Goal: Task Accomplishment & Management: Manage account settings

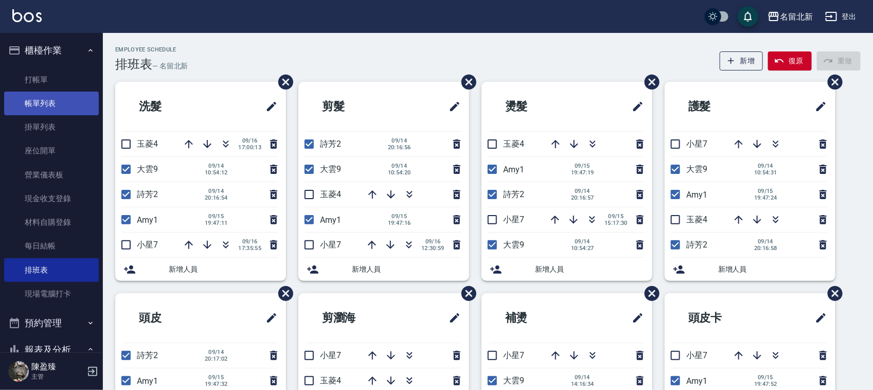
click at [35, 111] on link "帳單列表" at bounding box center [51, 104] width 95 height 24
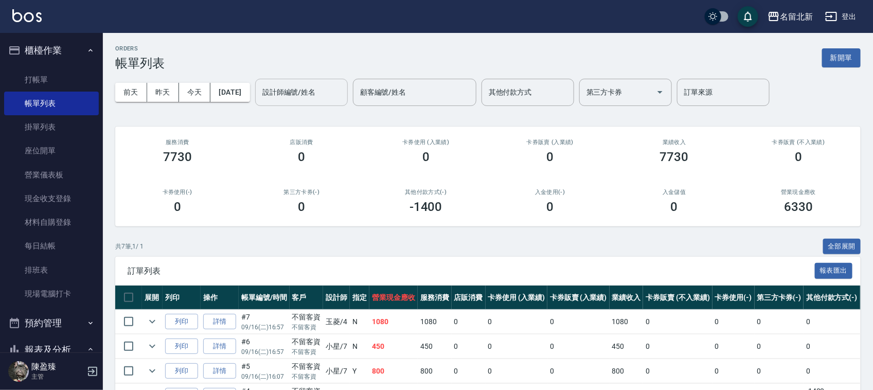
click at [300, 88] on input "設計師編號/姓名" at bounding box center [301, 92] width 83 height 18
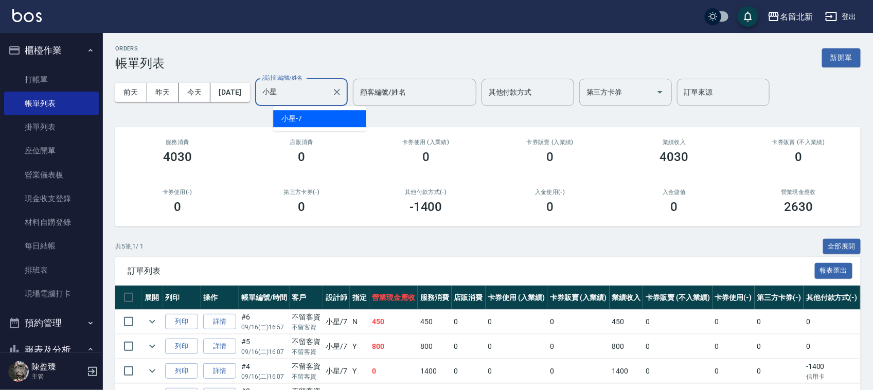
type input "小"
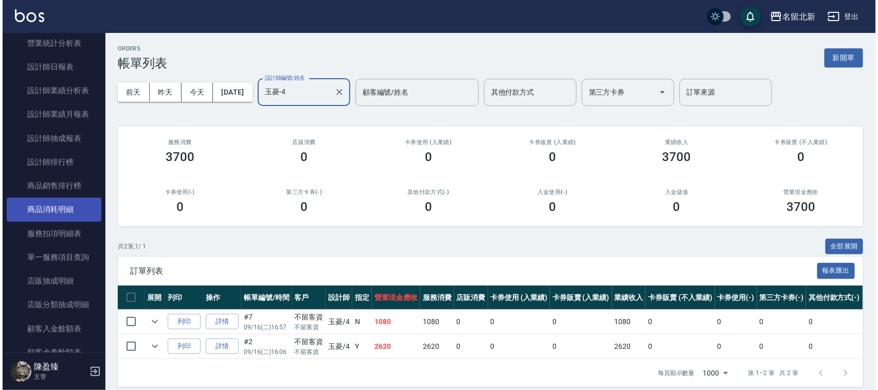
scroll to position [643, 0]
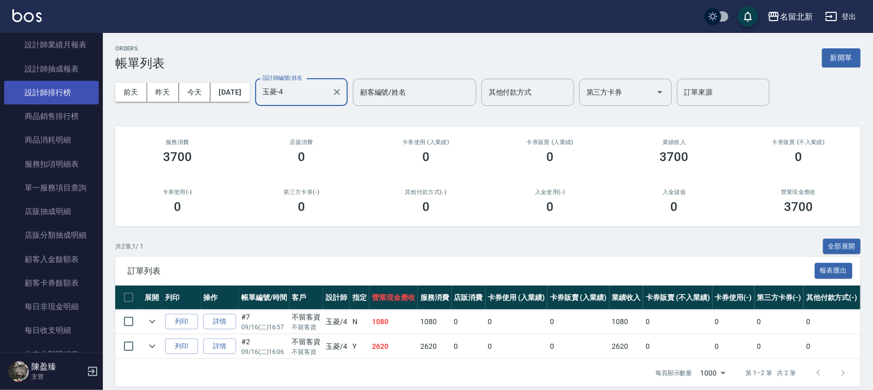
type input "玉菱-4"
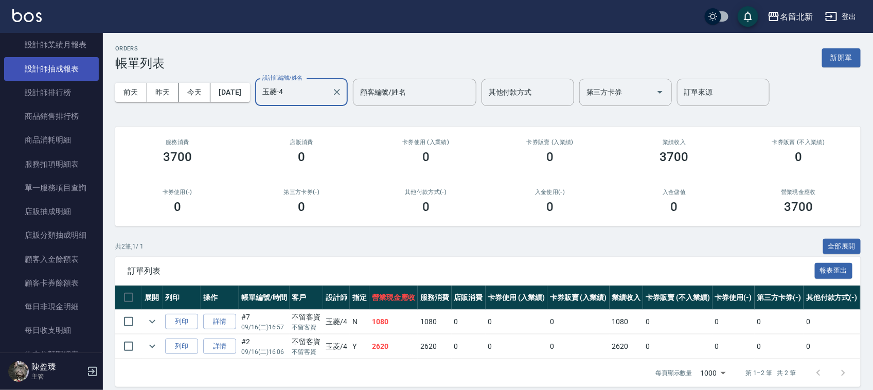
drag, startPoint x: 58, startPoint y: 86, endPoint x: 80, endPoint y: 75, distance: 25.5
click at [58, 86] on link "設計師排行榜" at bounding box center [51, 93] width 95 height 24
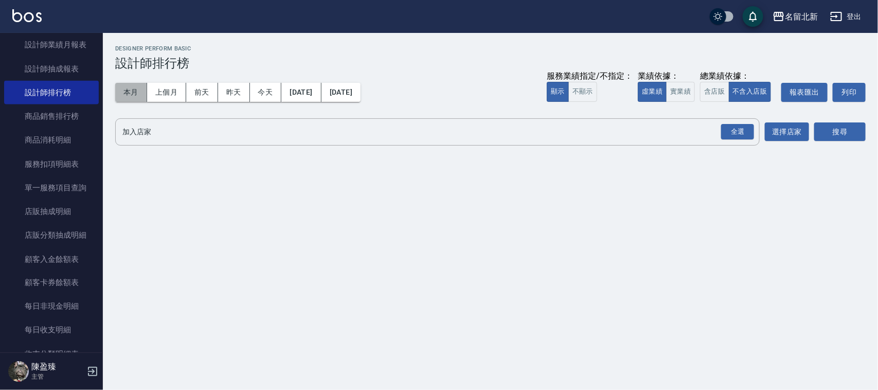
drag, startPoint x: 129, startPoint y: 92, endPoint x: 476, endPoint y: 103, distance: 347.4
click at [130, 92] on button "本月" at bounding box center [131, 92] width 32 height 19
drag, startPoint x: 755, startPoint y: 119, endPoint x: 742, endPoint y: 129, distance: 16.1
click at [751, 120] on div "全選" at bounding box center [737, 131] width 36 height 27
click at [742, 129] on div "全選" at bounding box center [737, 132] width 33 height 16
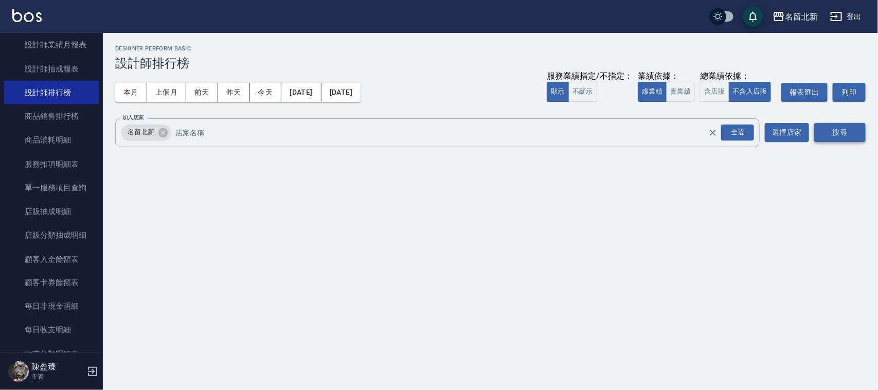
click at [821, 141] on div "搜尋" at bounding box center [839, 132] width 51 height 29
click at [832, 129] on button "搜尋" at bounding box center [839, 132] width 51 height 19
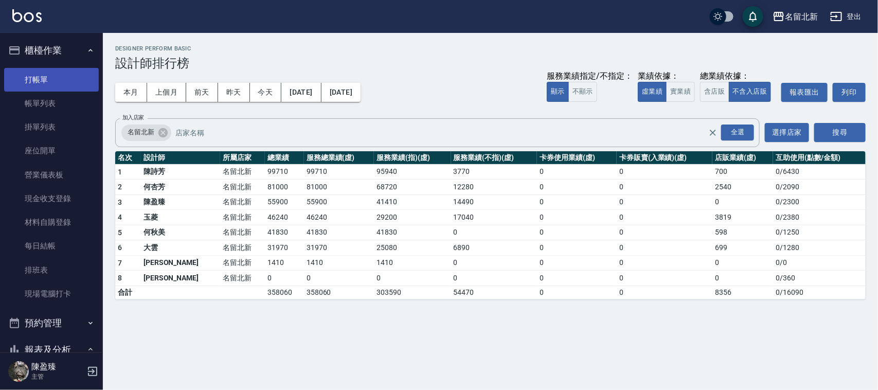
drag, startPoint x: 42, startPoint y: 77, endPoint x: 51, endPoint y: 72, distance: 11.0
click at [42, 77] on link "打帳單" at bounding box center [51, 80] width 95 height 24
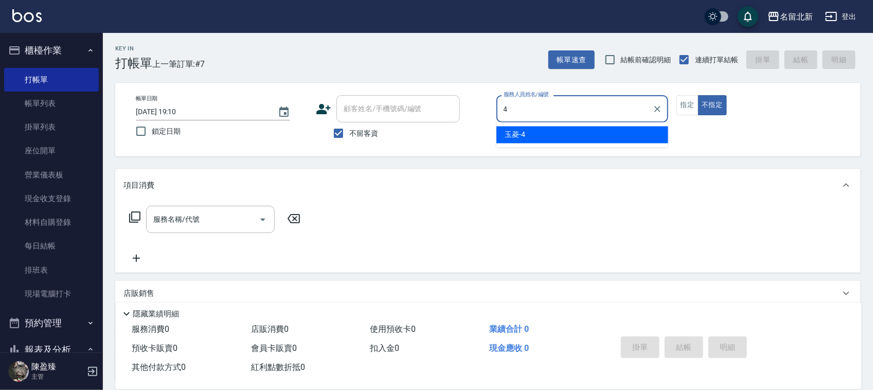
type input "玉菱-4"
type button "false"
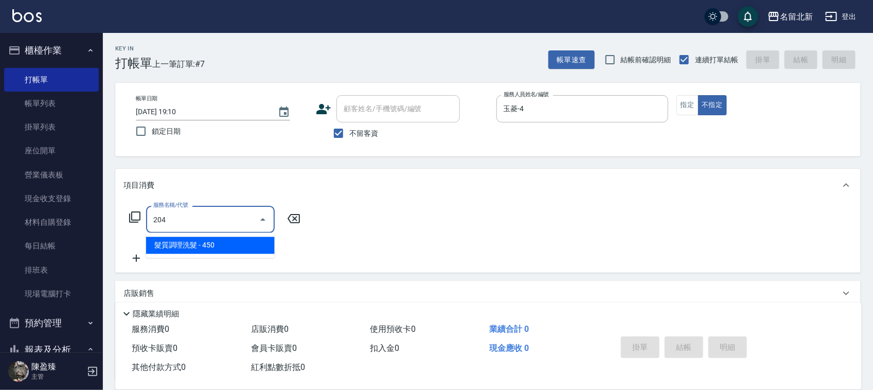
type input "髮質調理洗髮(204)"
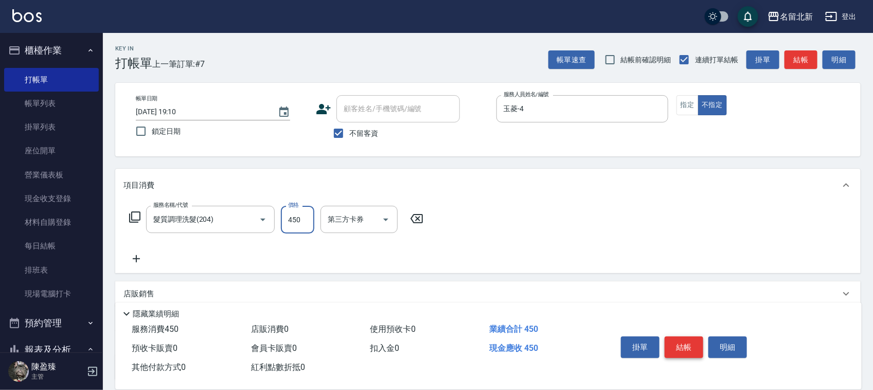
click at [680, 341] on button "結帳" at bounding box center [684, 347] width 39 height 22
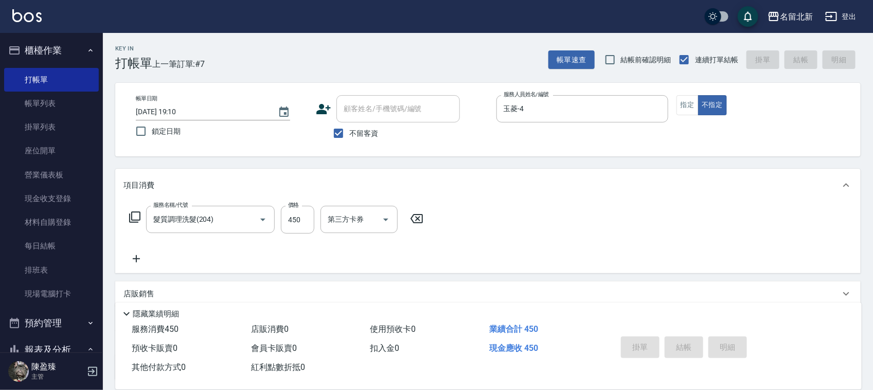
type input "[DATE] 19:11"
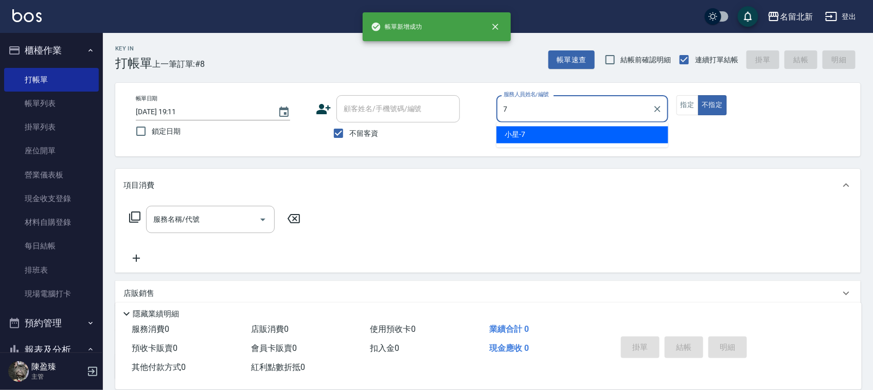
type input "小星-7"
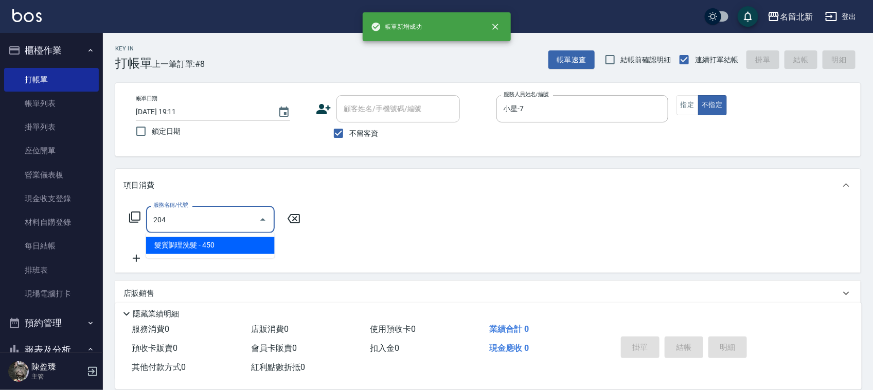
type input "髮質調理洗髮(204)"
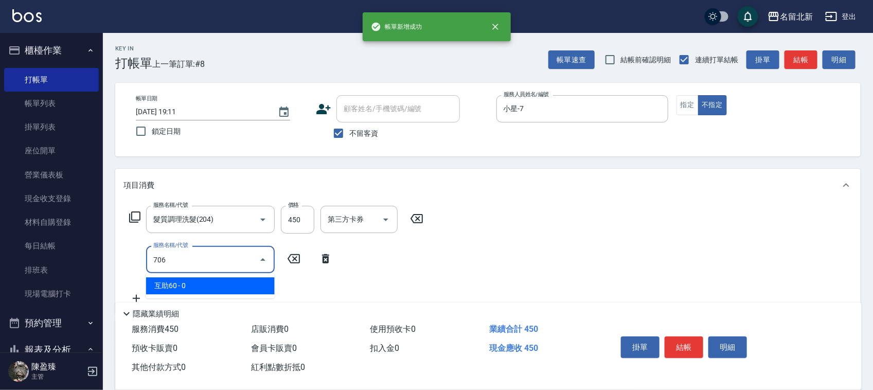
type input "互助60(706)"
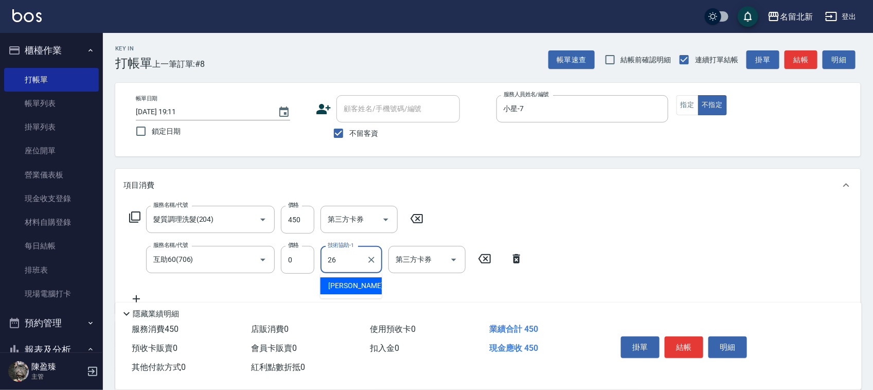
type input "[PERSON_NAME]-26"
click at [691, 344] on button "結帳" at bounding box center [684, 347] width 39 height 22
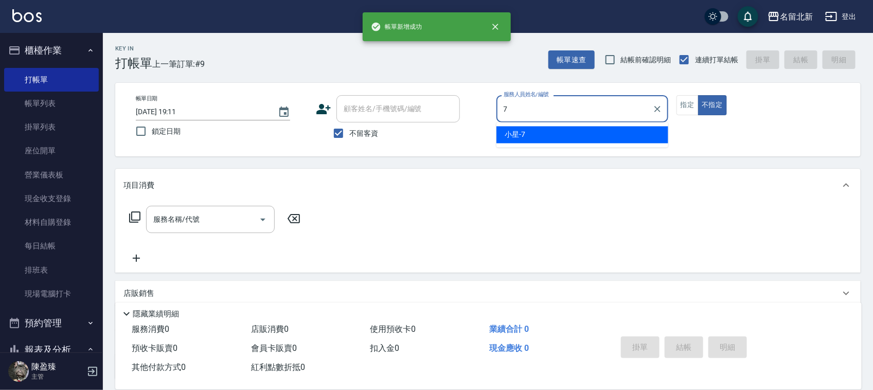
type input "小星-7"
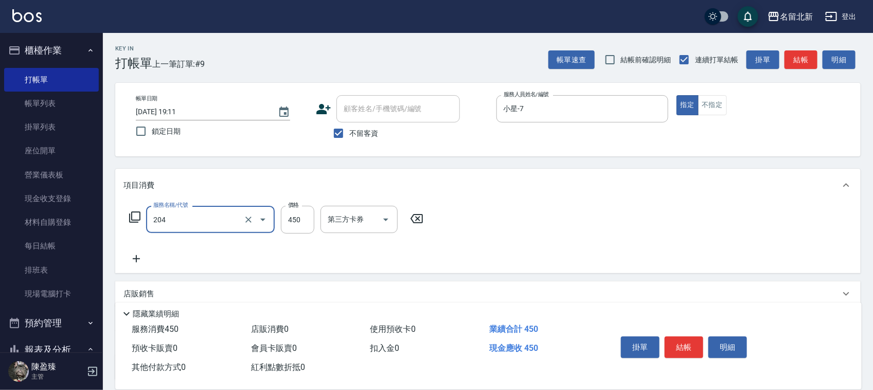
type input "髮質調理洗髮(204)"
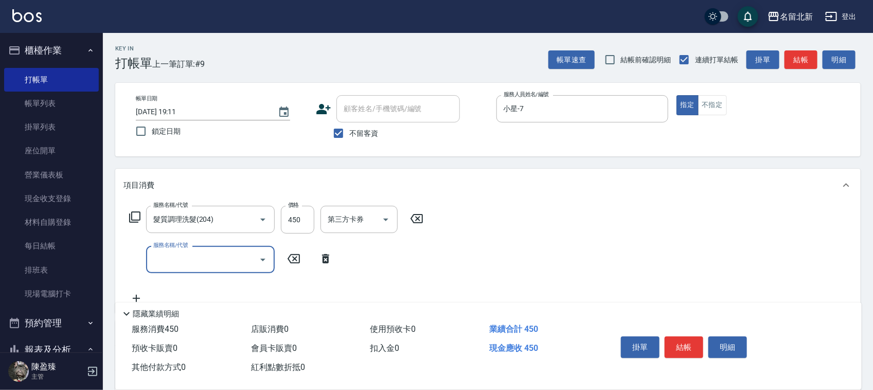
type input "6"
type input "互助60(706)"
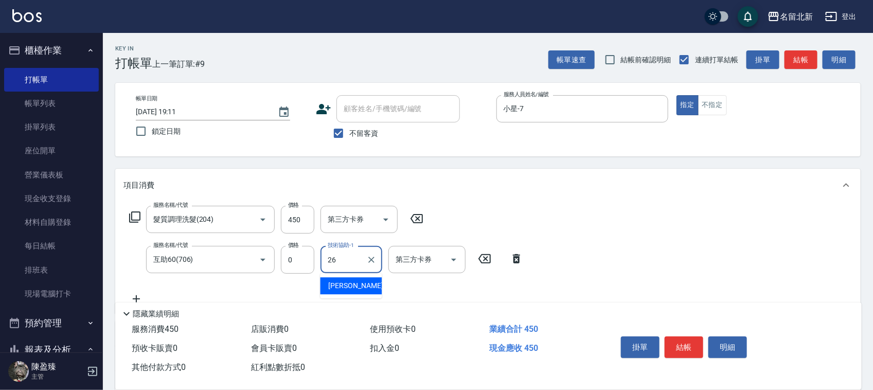
type input "[PERSON_NAME]-26"
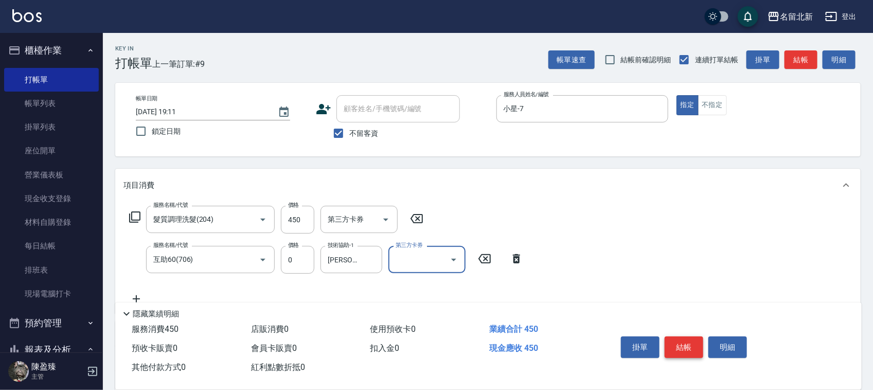
click at [691, 343] on button "結帳" at bounding box center [684, 347] width 39 height 22
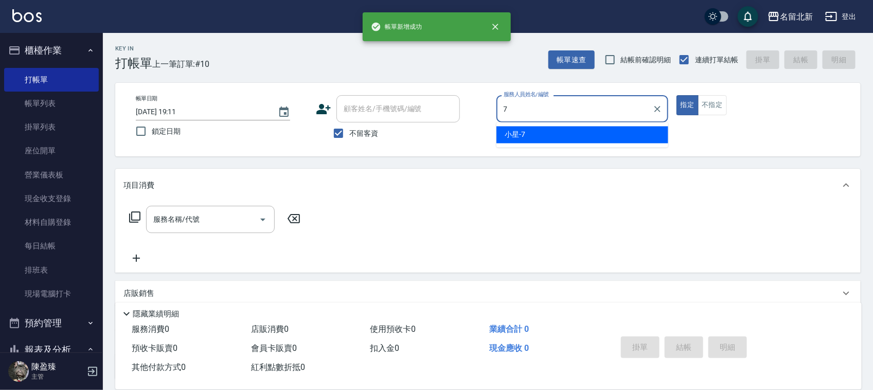
type input "小星-7"
type button "true"
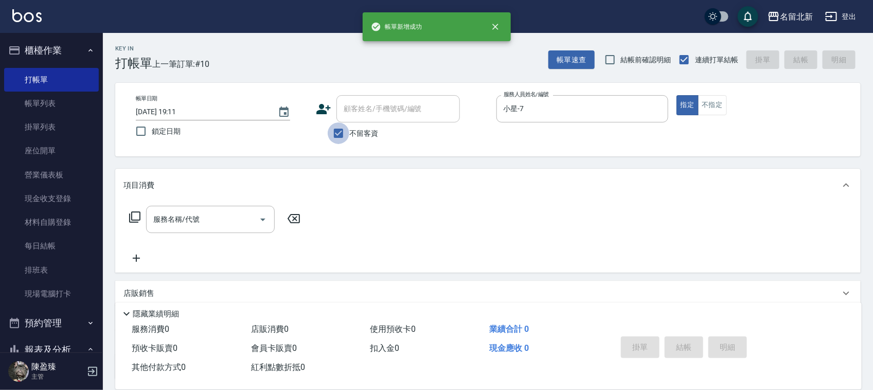
click at [335, 133] on input "不留客資" at bounding box center [339, 133] width 22 height 22
checkbox input "false"
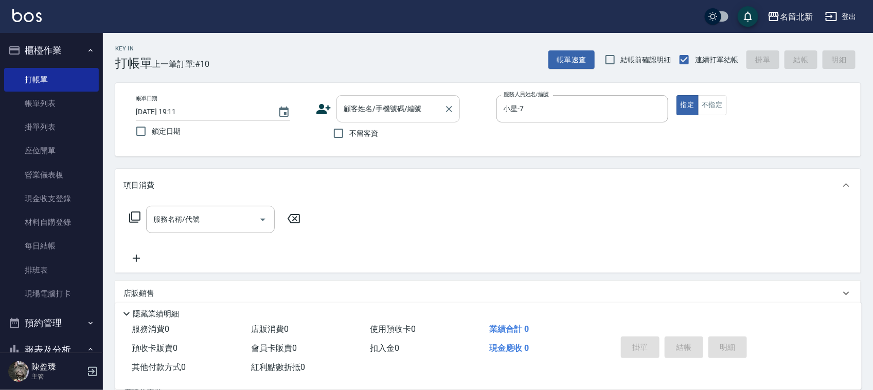
click at [366, 118] on div "顧客姓名/手機號碼/編號" at bounding box center [397, 108] width 123 height 27
click at [369, 114] on input "顧客姓名/手機號碼/編號" at bounding box center [390, 109] width 99 height 18
click at [371, 116] on input "[PERSON_NAME]" at bounding box center [390, 109] width 99 height 18
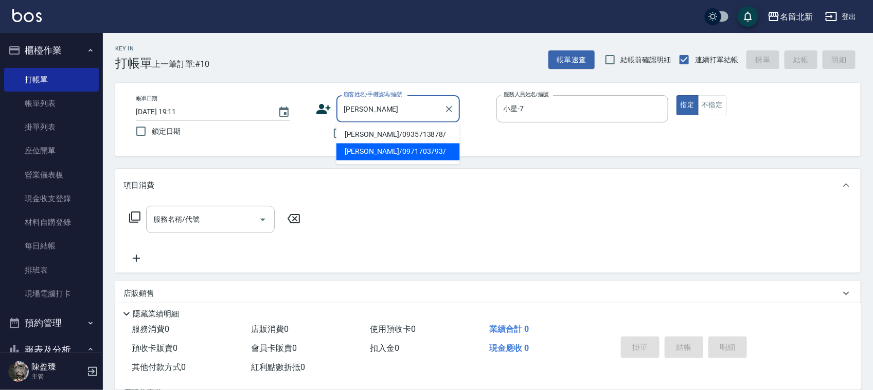
click at [388, 152] on li "[PERSON_NAME]/0971703793/" at bounding box center [397, 152] width 123 height 17
type input "[PERSON_NAME]/0971703793/"
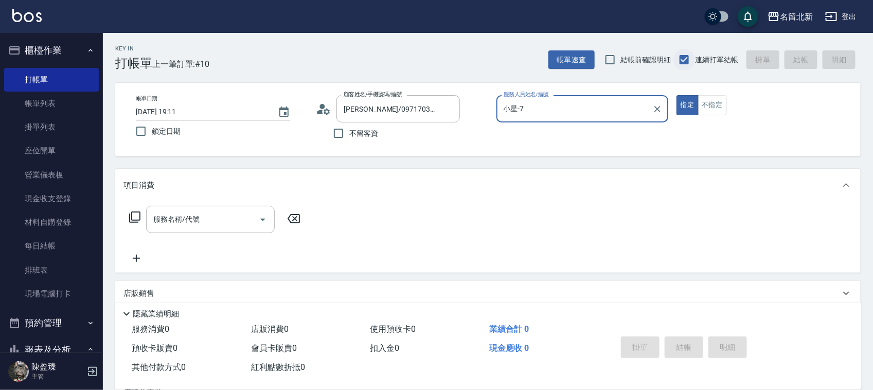
click at [676, 95] on button "指定" at bounding box center [687, 105] width 22 height 20
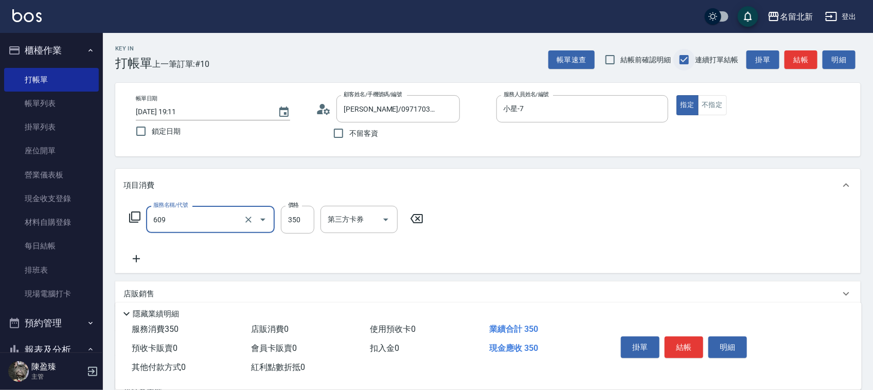
type input "頭皮隔離(609)"
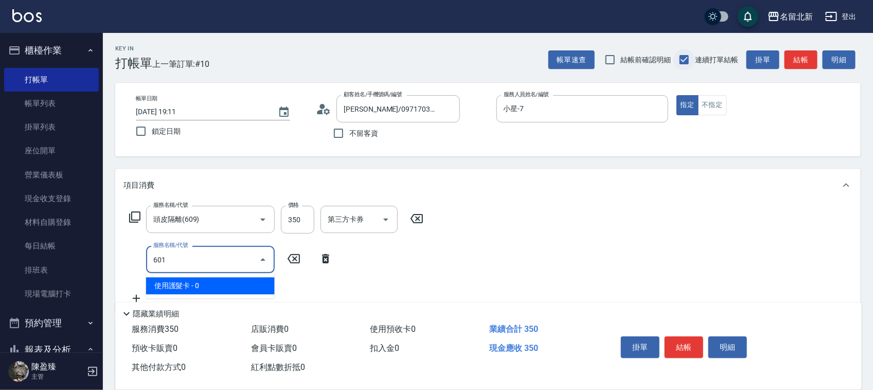
type input "使用護髮卡(601)"
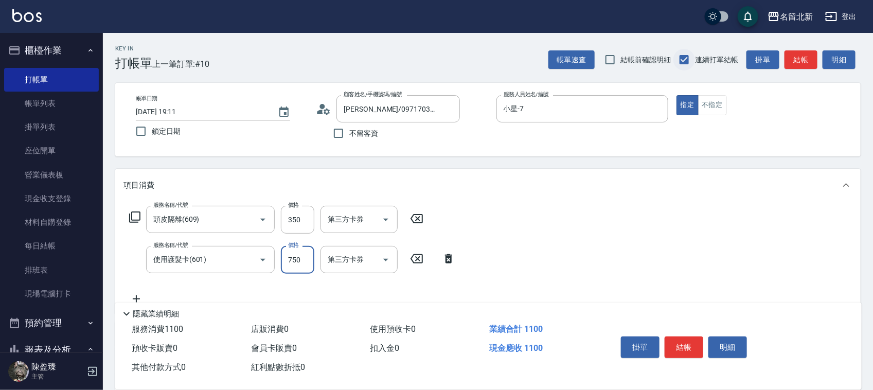
type input "750"
type input "入公司(p01)"
type input "染髮(501)"
type input "3500"
type input "互助10(701)"
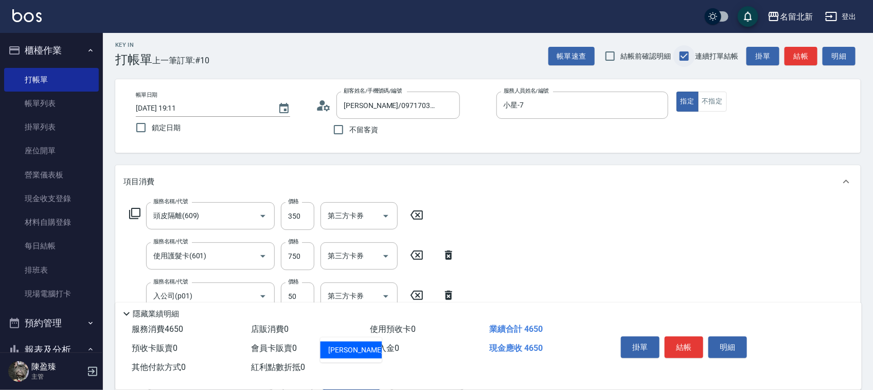
type input "[PERSON_NAME]-26"
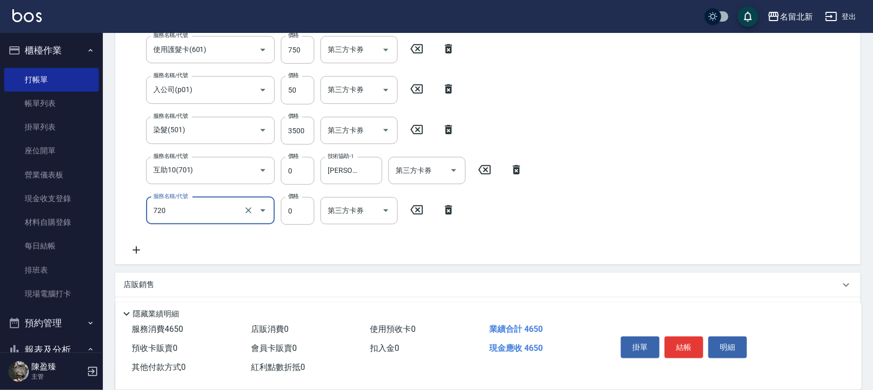
type input "互助200(720)"
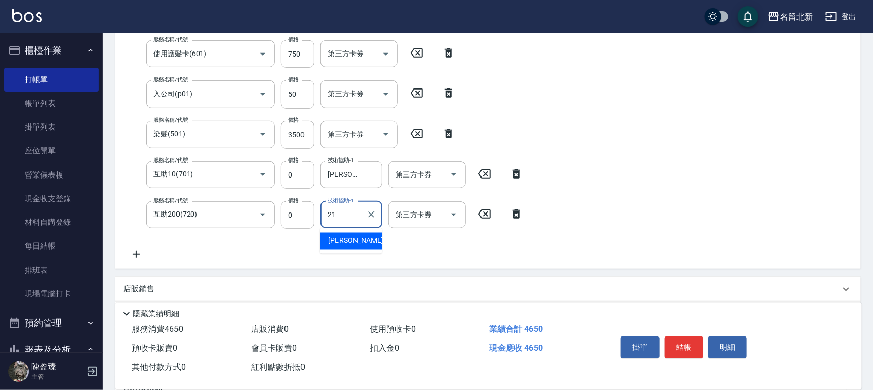
type input "[PERSON_NAME]-21"
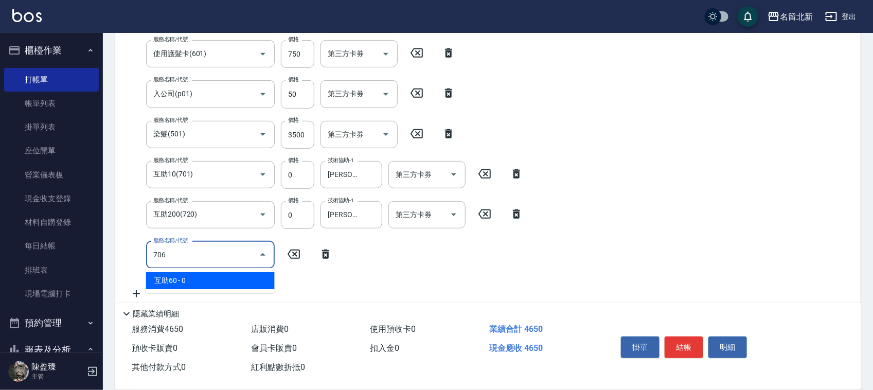
type input "互助60(706)"
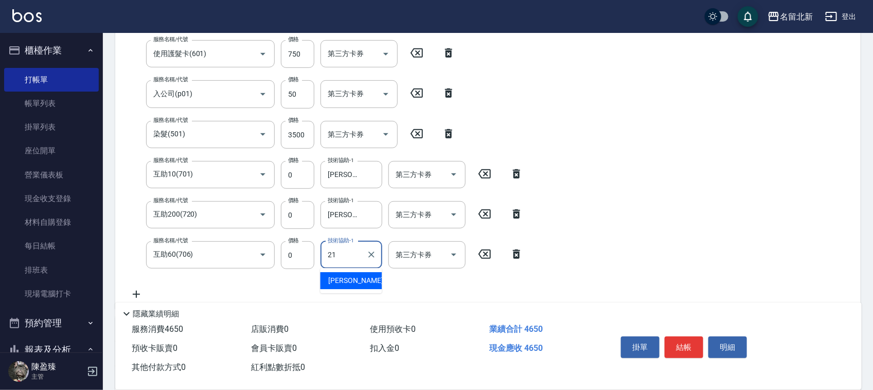
type input "[PERSON_NAME]-21"
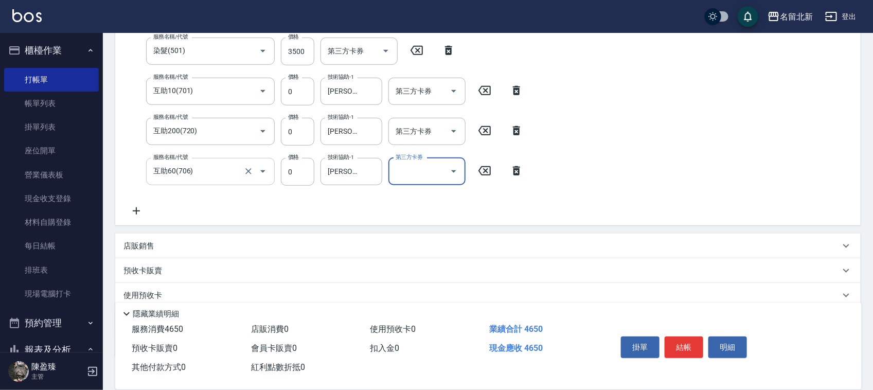
scroll to position [353, 0]
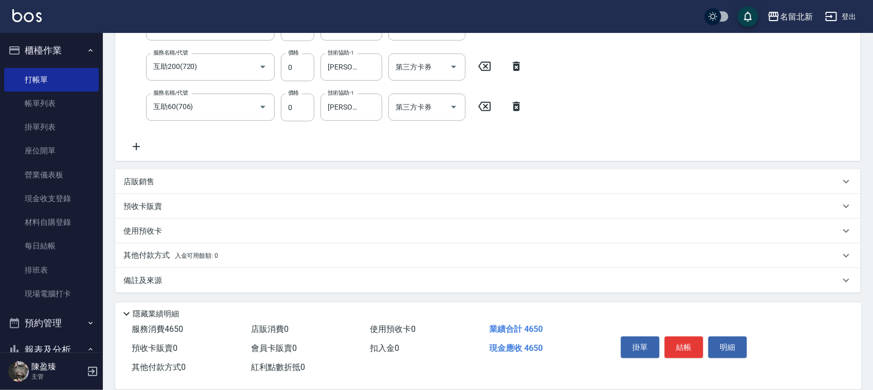
click at [173, 197] on div "預收卡販賣" at bounding box center [487, 206] width 745 height 25
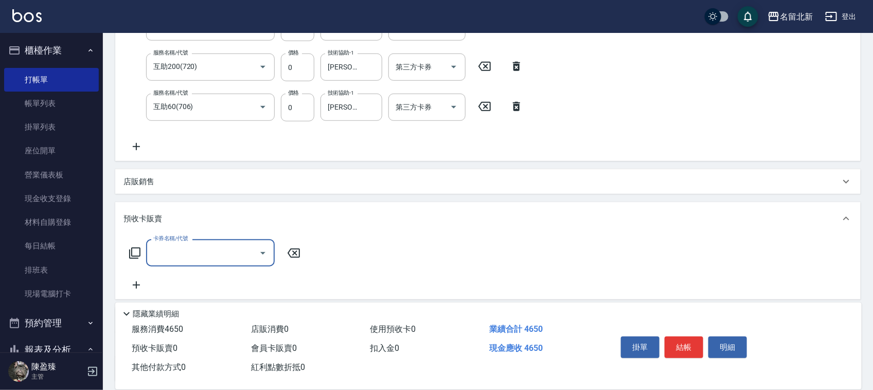
scroll to position [0, 0]
click at [171, 183] on div "店販銷售" at bounding box center [481, 181] width 717 height 11
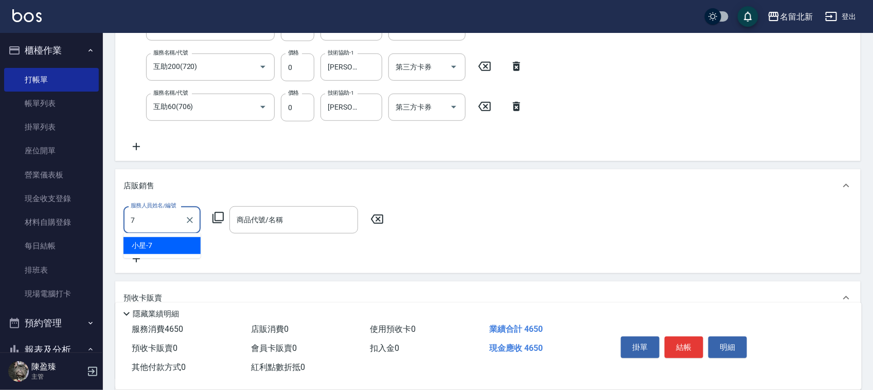
type input "小星-7"
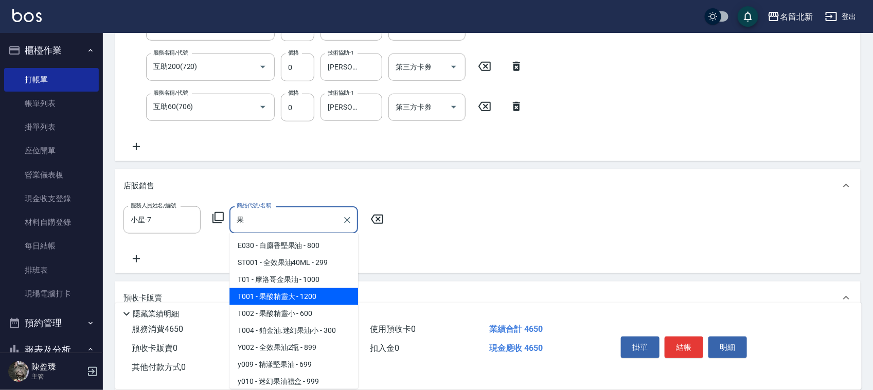
type input "果酸精靈大"
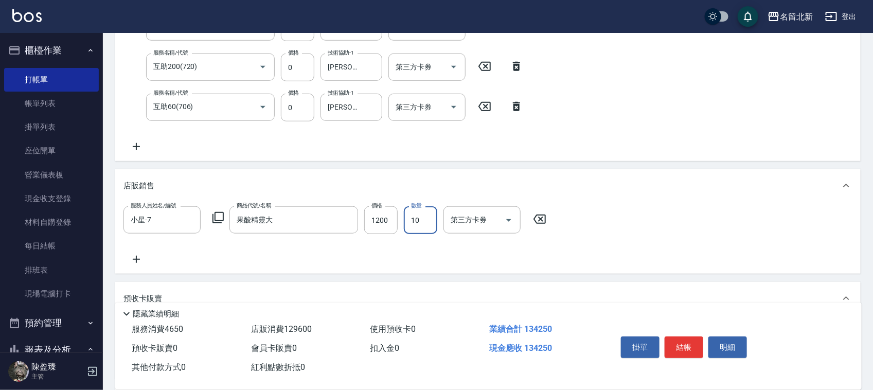
type input "1"
click at [374, 219] on input "1200" at bounding box center [380, 220] width 33 height 28
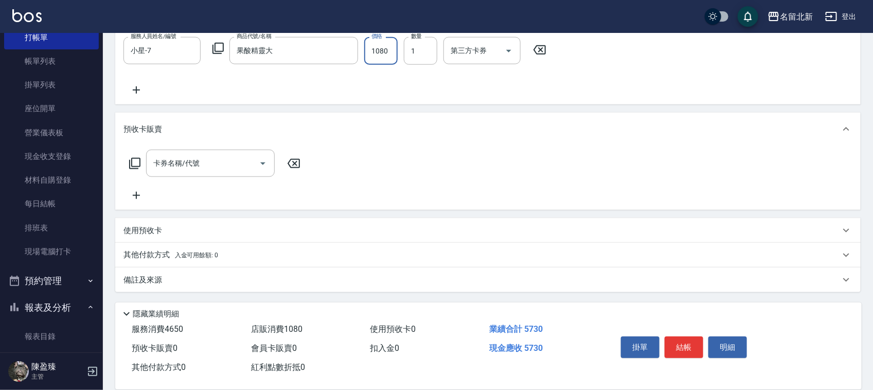
scroll to position [64, 0]
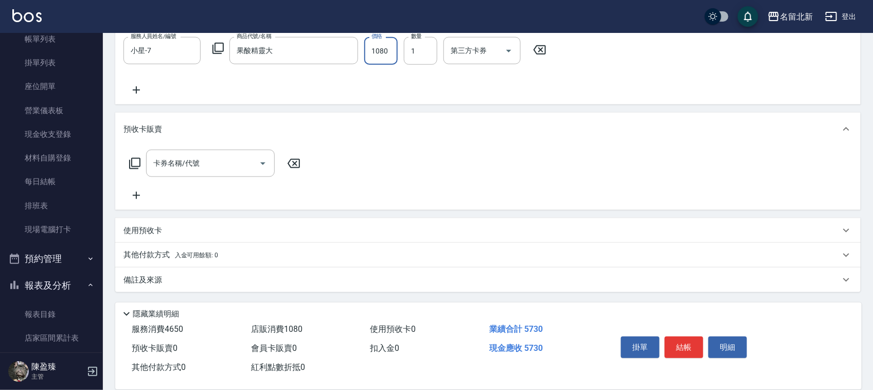
type input "1080"
click at [176, 256] on span "入金可用餘額: 0" at bounding box center [197, 255] width 44 height 7
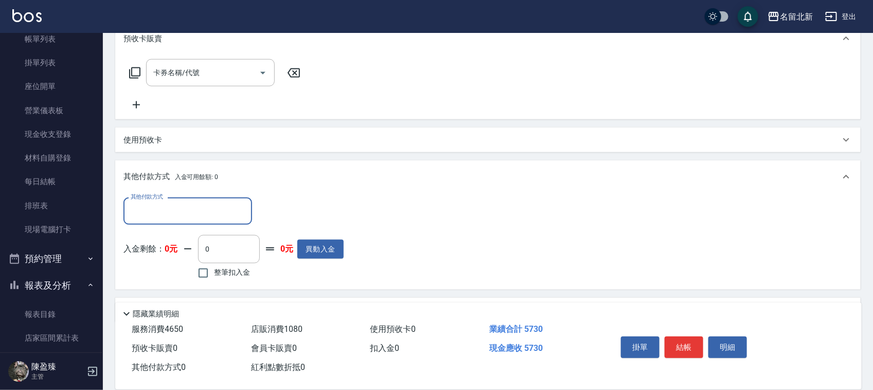
scroll to position [620, 0]
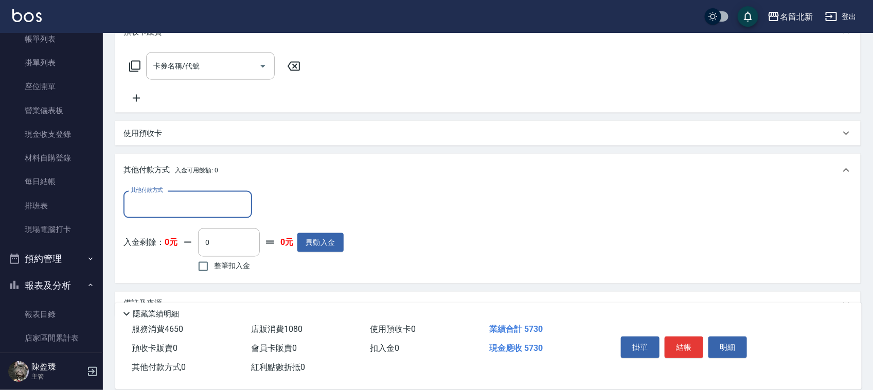
click at [171, 196] on input "其他付款方式" at bounding box center [187, 204] width 119 height 18
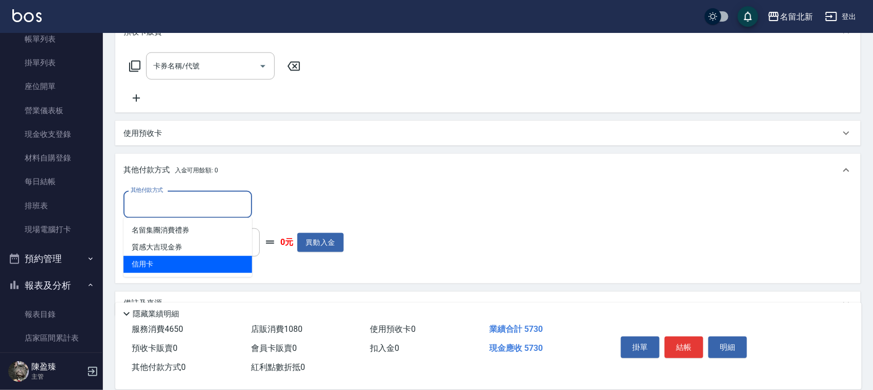
click at [150, 260] on span "信用卡" at bounding box center [187, 264] width 129 height 17
type input "信用卡"
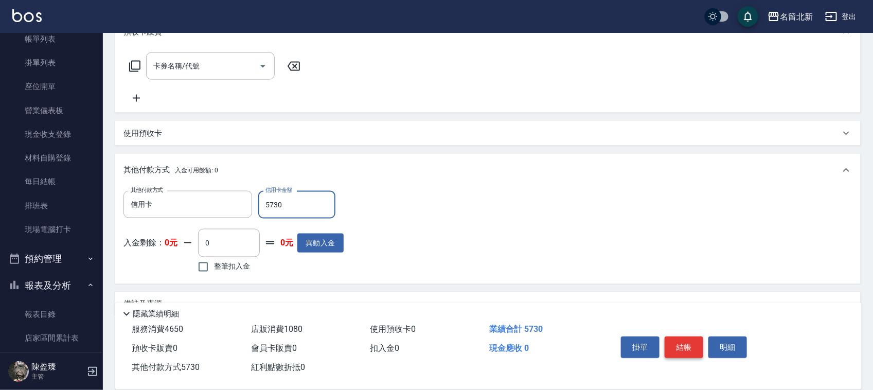
type input "5730"
click at [685, 341] on button "結帳" at bounding box center [684, 347] width 39 height 22
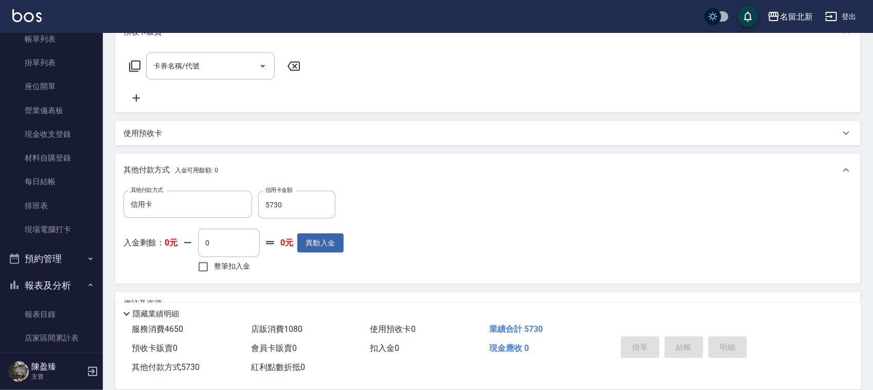
type input "[DATE] 19:12"
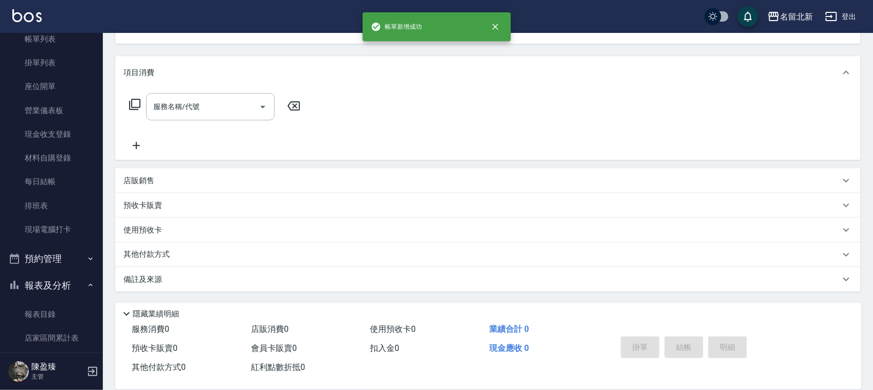
scroll to position [0, 0]
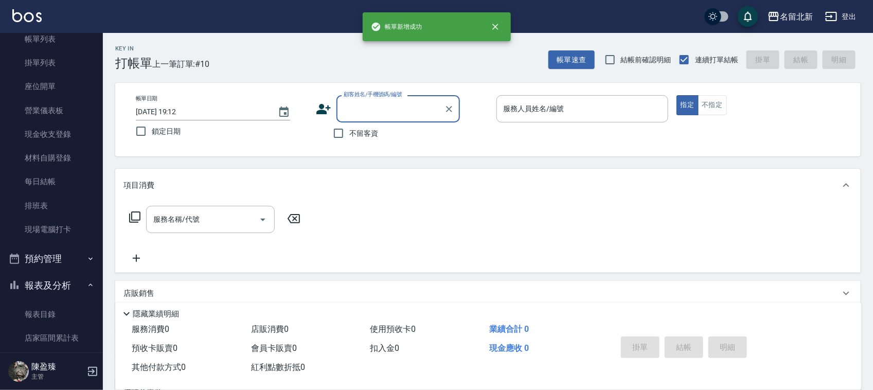
type input "4"
drag, startPoint x: 292, startPoint y: 55, endPoint x: 320, endPoint y: 65, distance: 29.9
click at [301, 52] on div "Key In 打帳單 上一筆訂單:#11 帳單速查 結帳前確認明細 連續打單結帳 掛單 結帳 明細" at bounding box center [482, 52] width 758 height 38
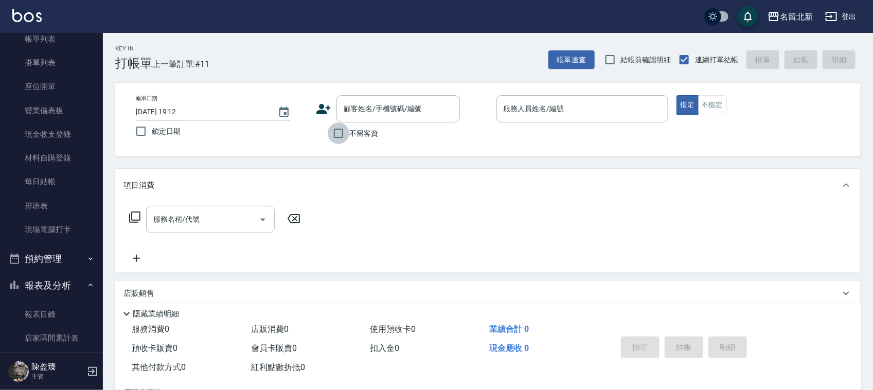
click at [344, 137] on input "不留客資" at bounding box center [339, 133] width 22 height 22
checkbox input "true"
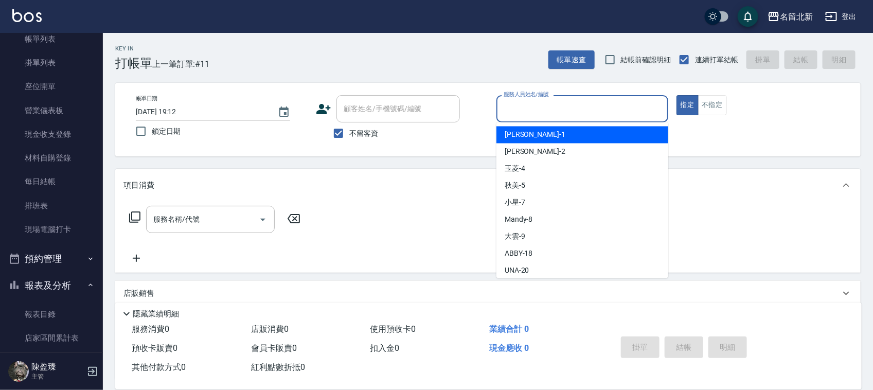
click at [522, 105] on input "服務人員姓名/編號" at bounding box center [582, 109] width 163 height 18
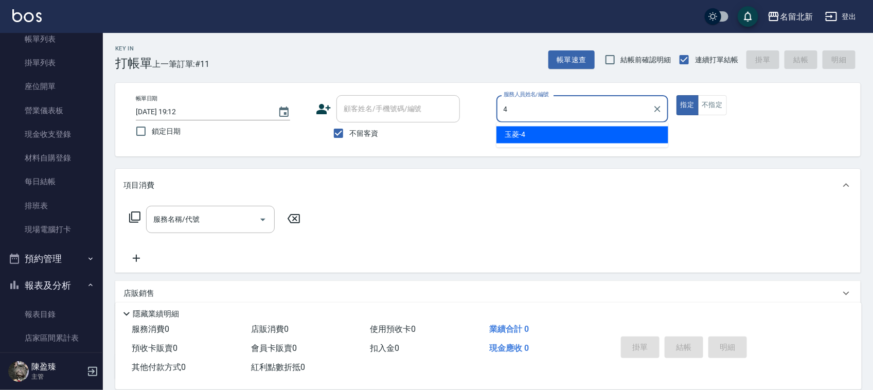
type input "玉菱-4"
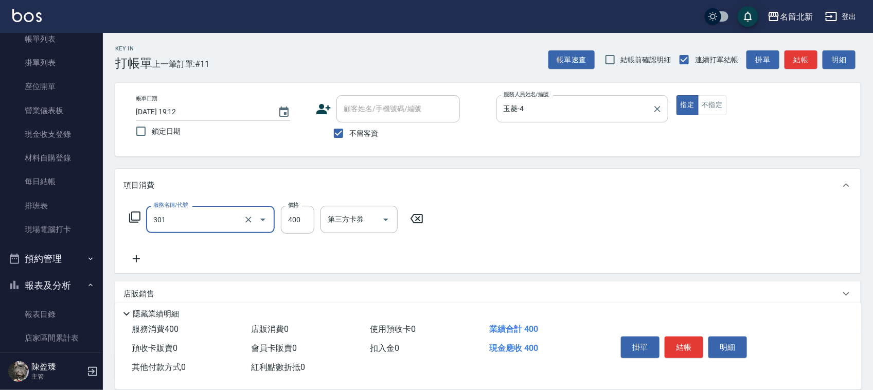
type input "造型剪髮(301)"
type input "380"
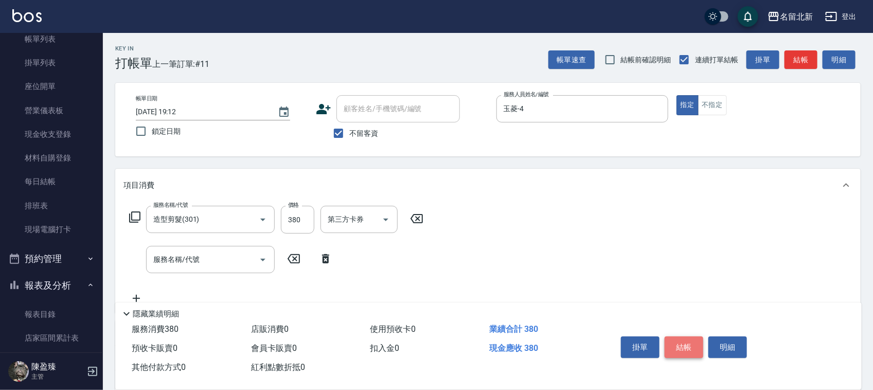
click at [679, 342] on button "結帳" at bounding box center [684, 347] width 39 height 22
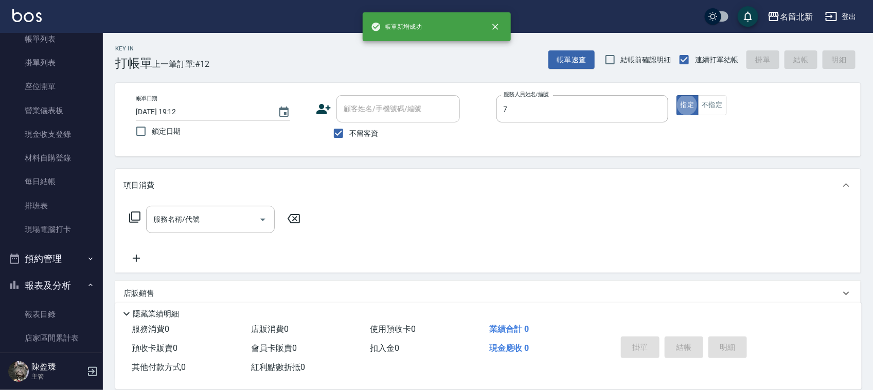
type input "小星-7"
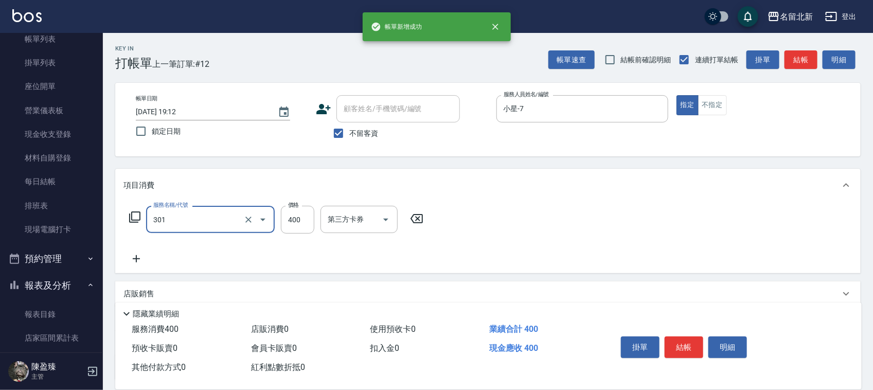
type input "造型剪髮(301)"
type input "380"
click at [683, 344] on button "結帳" at bounding box center [684, 347] width 39 height 22
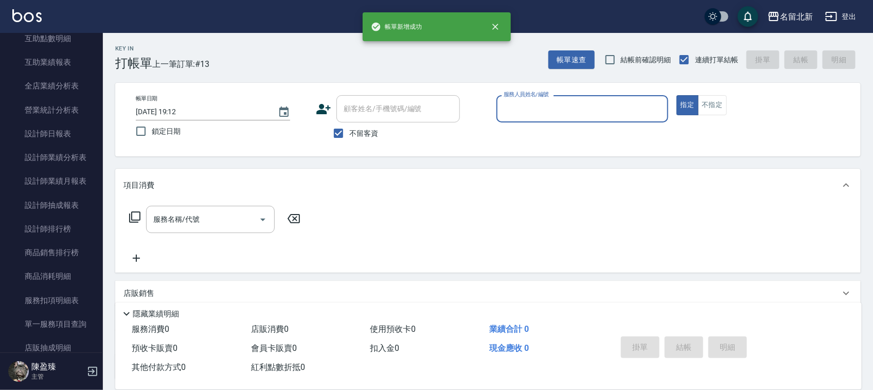
scroll to position [514, 0]
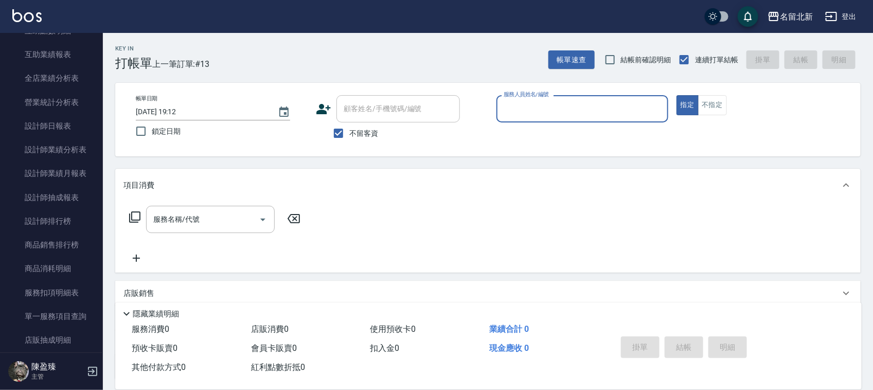
drag, startPoint x: 268, startPoint y: 166, endPoint x: 250, endPoint y: 168, distance: 18.1
click at [268, 166] on div "Key In 打帳單 上一筆訂單:#13 帳單速查 結帳前確認明細 連續打單結帳 掛單 結帳 明細 帳單日期 [DATE] 19:12 鎖定日期 顧客姓名/手…" at bounding box center [488, 255] width 770 height 445
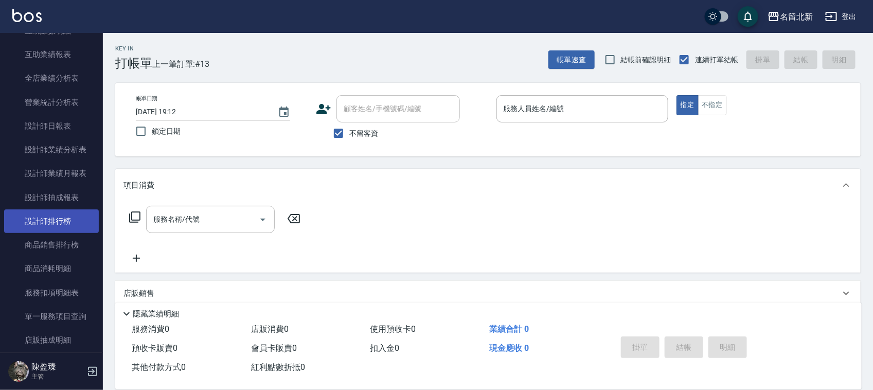
click at [58, 219] on link "設計師排行榜" at bounding box center [51, 221] width 95 height 24
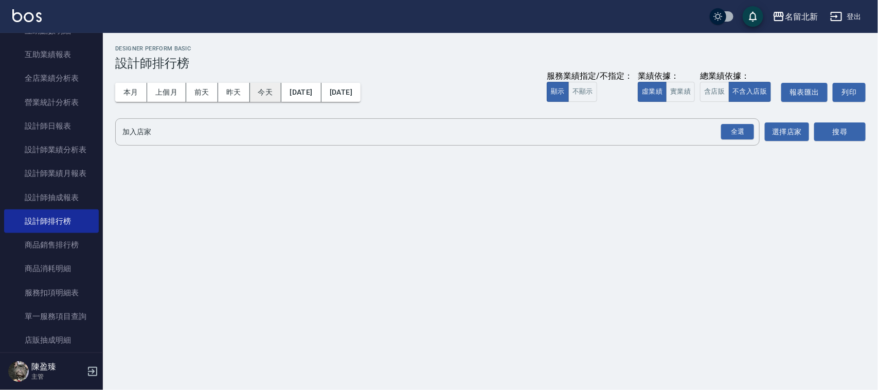
click at [265, 93] on button "今天" at bounding box center [266, 92] width 32 height 19
drag, startPoint x: 757, startPoint y: 137, endPoint x: 751, endPoint y: 132, distance: 8.0
click at [751, 132] on div "全選 加入店家" at bounding box center [437, 131] width 644 height 27
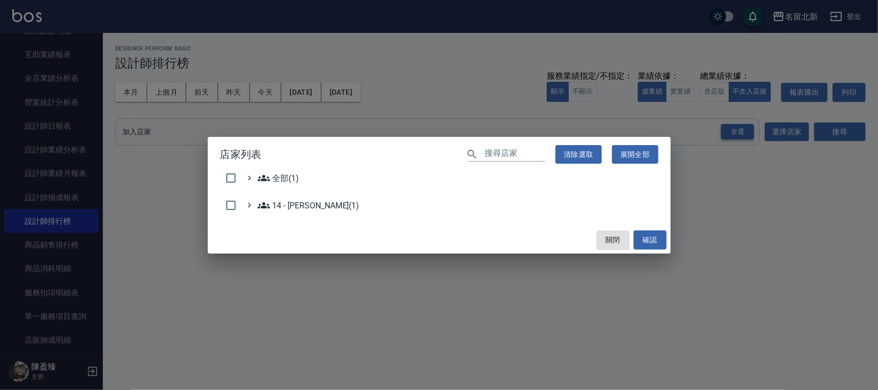
click at [744, 124] on div "店家列表 ​ 清除選取 展開全部 全部(1) 14 - [PERSON_NAME](1) 關閉 確認" at bounding box center [439, 195] width 878 height 390
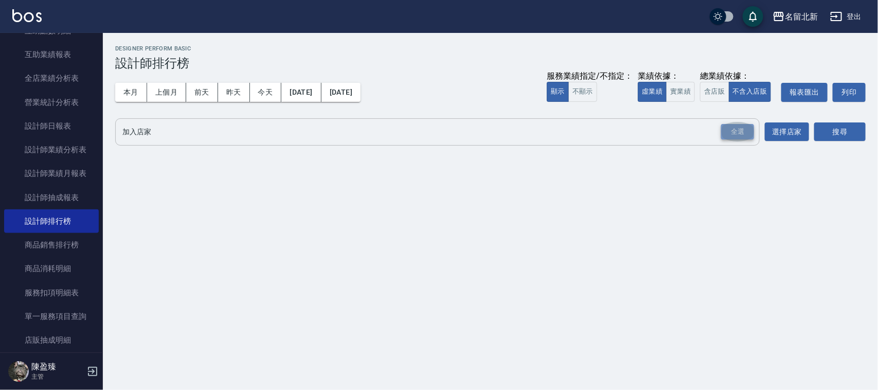
click at [741, 129] on div "全選" at bounding box center [737, 132] width 33 height 16
click at [825, 138] on button "搜尋" at bounding box center [839, 132] width 51 height 19
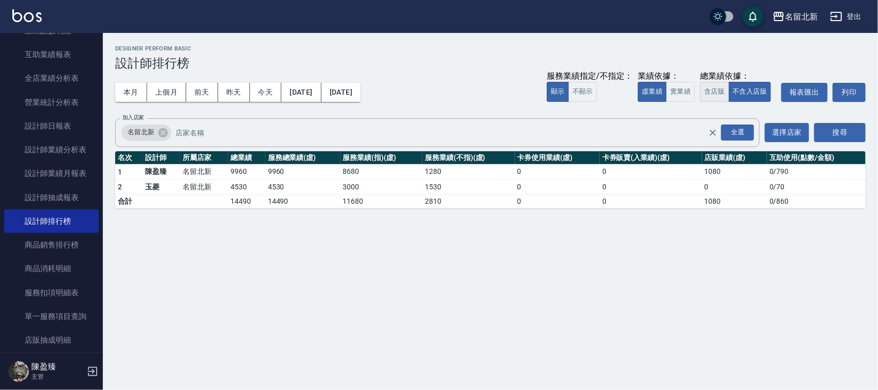
click at [713, 85] on button "含店販" at bounding box center [714, 92] width 29 height 20
click at [131, 86] on button "本月" at bounding box center [131, 92] width 32 height 19
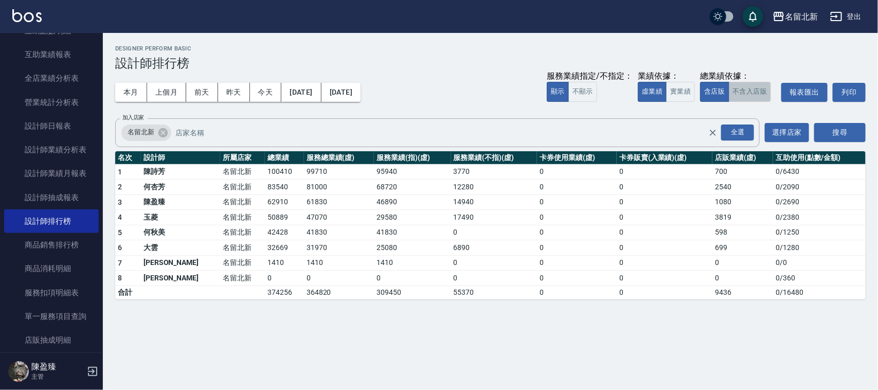
click at [747, 93] on button "不含入店販" at bounding box center [750, 92] width 43 height 20
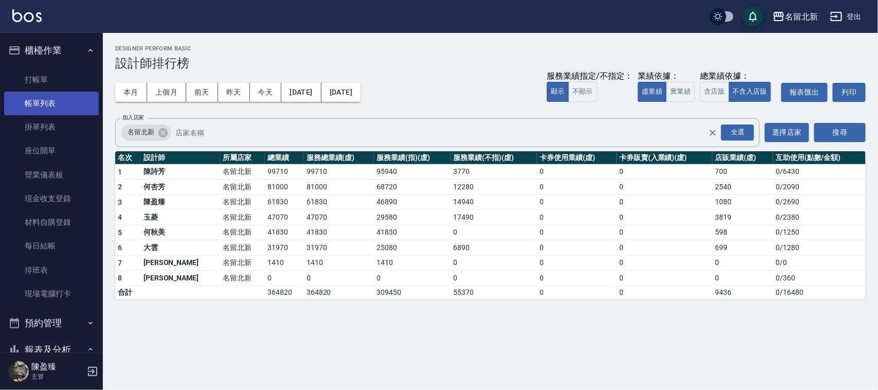
click at [49, 92] on link "帳單列表" at bounding box center [51, 104] width 95 height 24
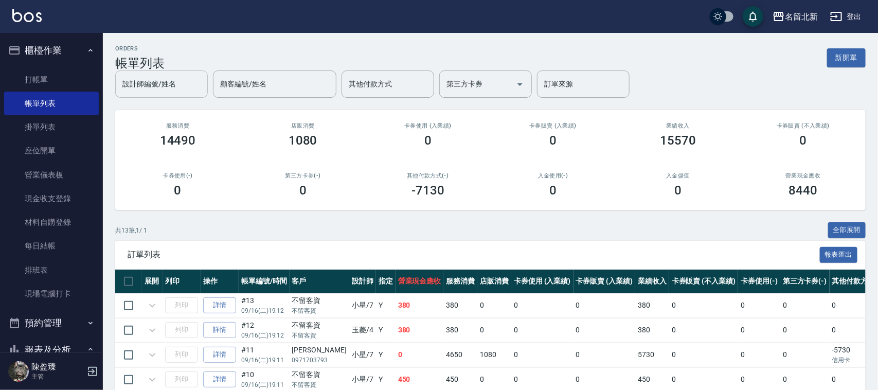
click at [208, 81] on div "設計師編號/姓名" at bounding box center [161, 83] width 93 height 27
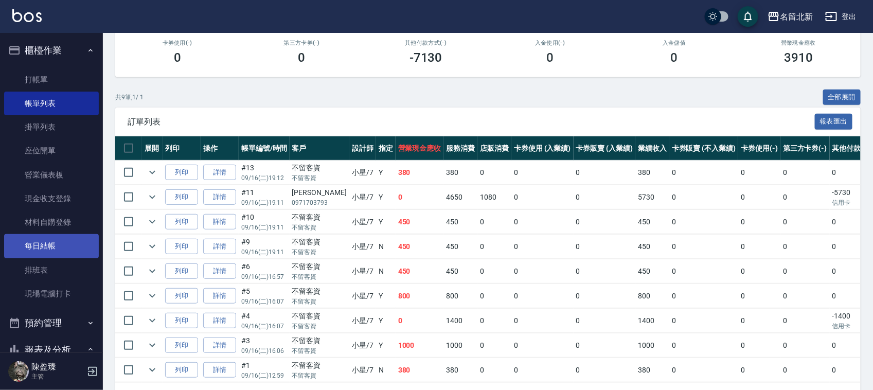
scroll to position [129, 0]
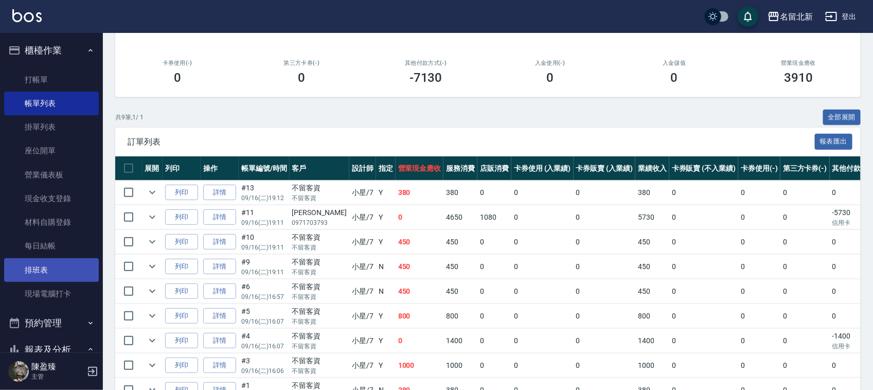
type input "小星-7"
click at [34, 266] on link "排班表" at bounding box center [51, 270] width 95 height 24
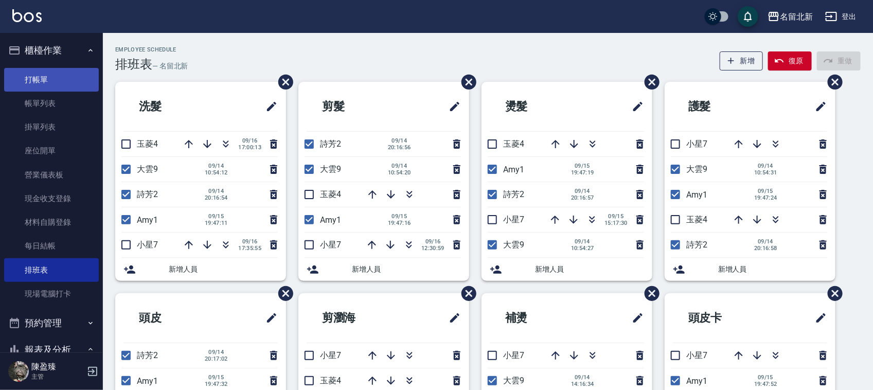
click at [38, 90] on link "打帳單" at bounding box center [51, 80] width 95 height 24
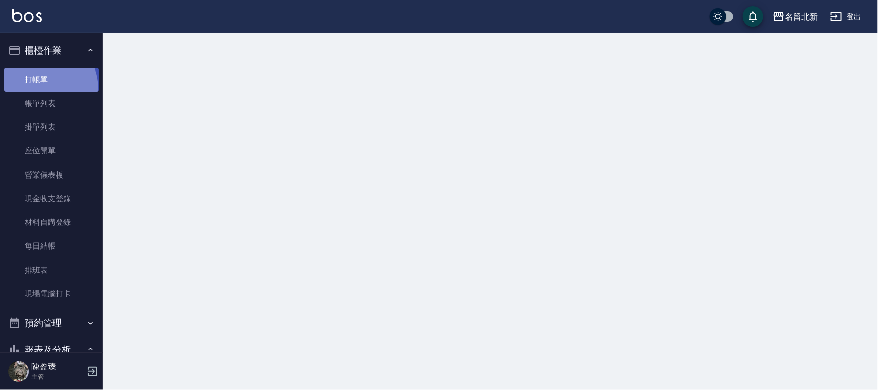
click at [40, 87] on link "打帳單" at bounding box center [51, 80] width 95 height 24
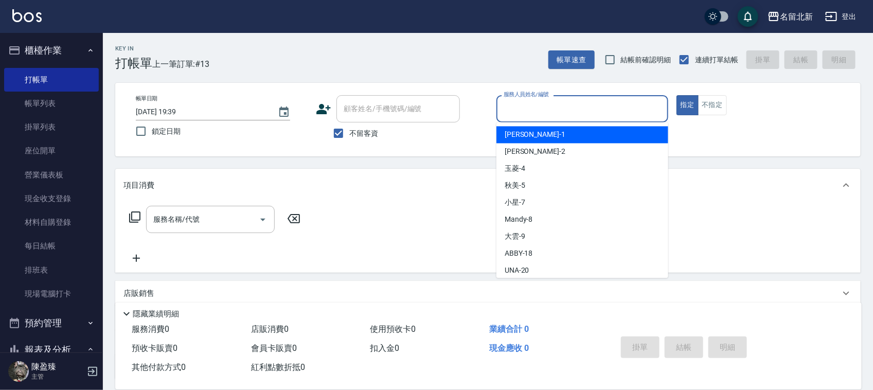
click at [633, 112] on input "服務人員姓名/編號" at bounding box center [582, 109] width 163 height 18
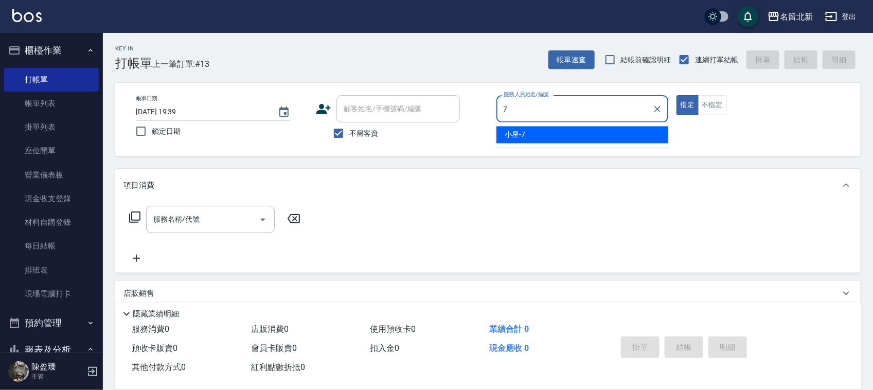
type input "小星-7"
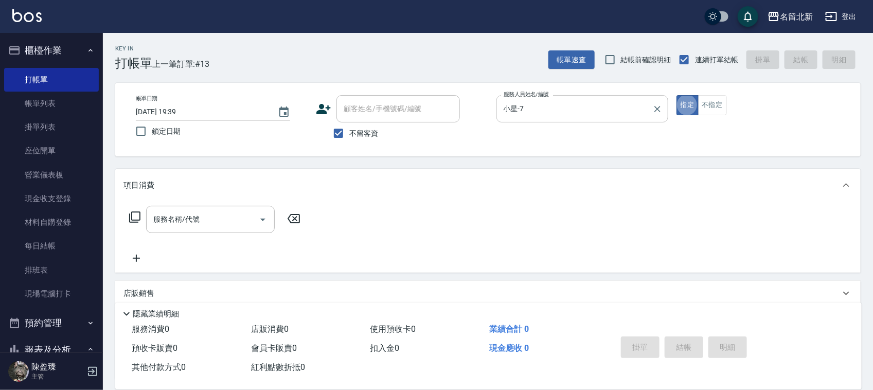
type button "true"
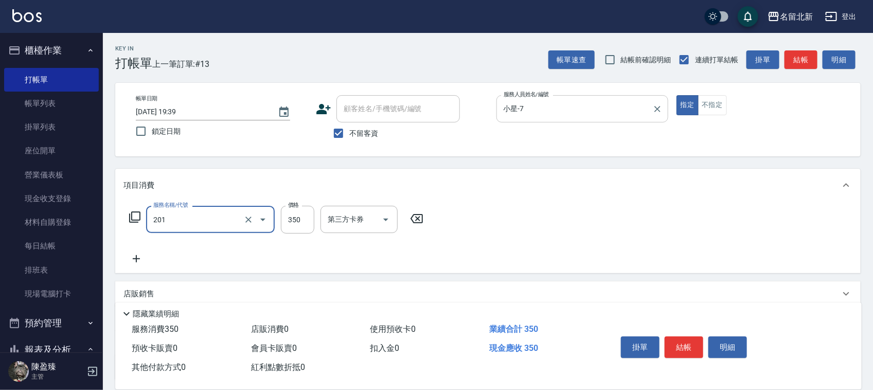
type input "一般洗髮(201)"
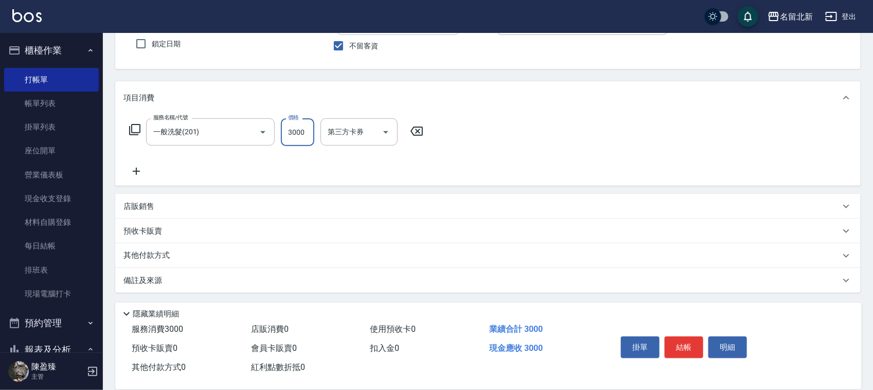
scroll to position [88, 0]
type input "3000"
click at [163, 256] on p "其他付款方式" at bounding box center [148, 254] width 51 height 11
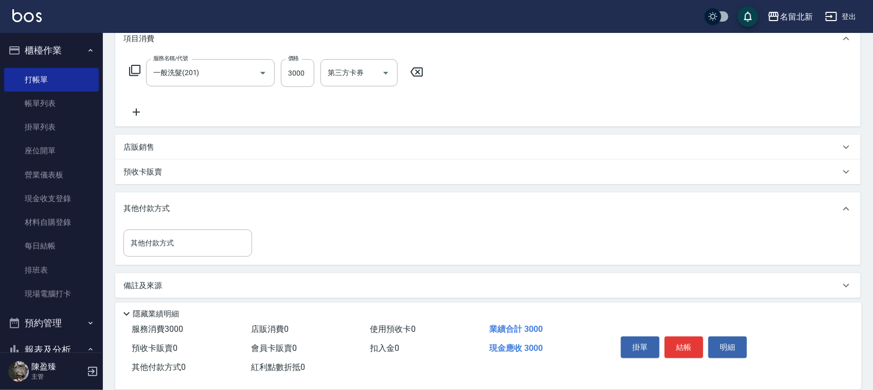
scroll to position [147, 0]
drag, startPoint x: 156, startPoint y: 259, endPoint x: 149, endPoint y: 252, distance: 9.5
click at [150, 256] on div "其他付款方式 其他付款方式" at bounding box center [487, 245] width 745 height 40
click at [149, 251] on div "其他付款方式" at bounding box center [187, 242] width 129 height 27
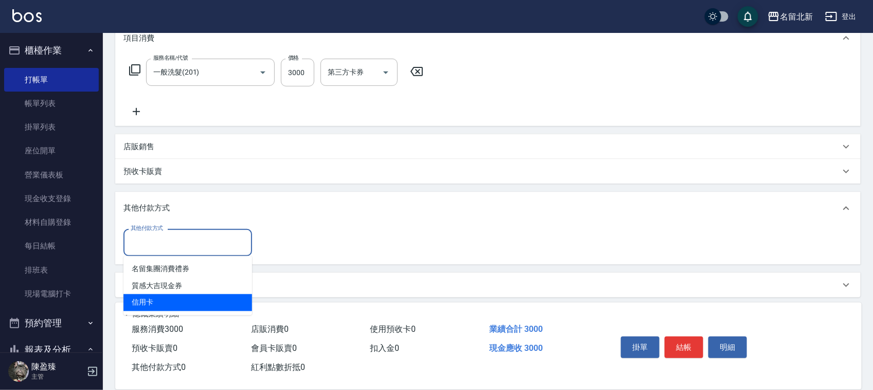
click at [160, 296] on span "信用卡" at bounding box center [187, 302] width 129 height 17
type input "信用卡"
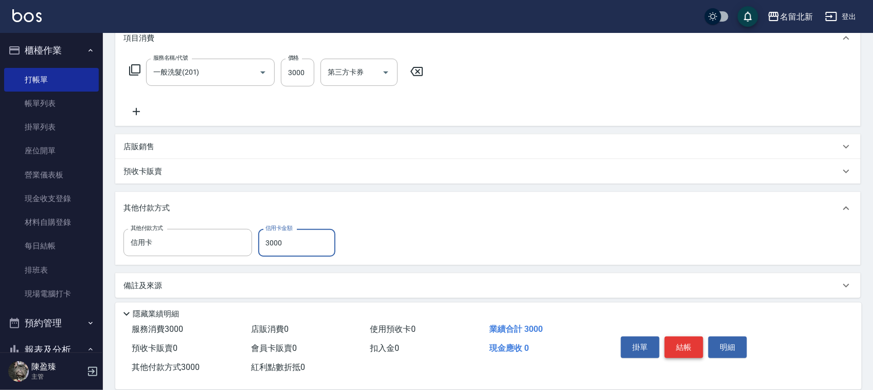
type input "3000"
click at [691, 346] on button "結帳" at bounding box center [684, 347] width 39 height 22
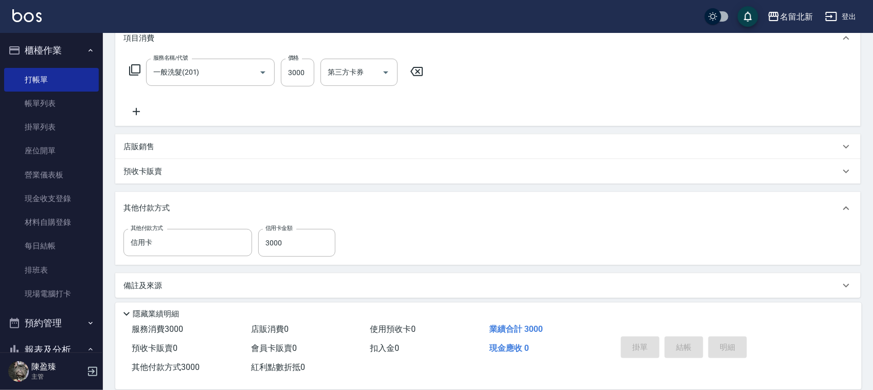
type input "[DATE] 19:40"
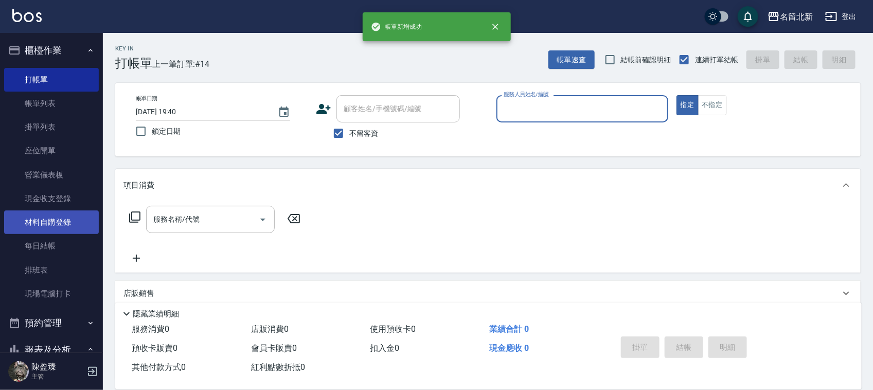
scroll to position [193, 0]
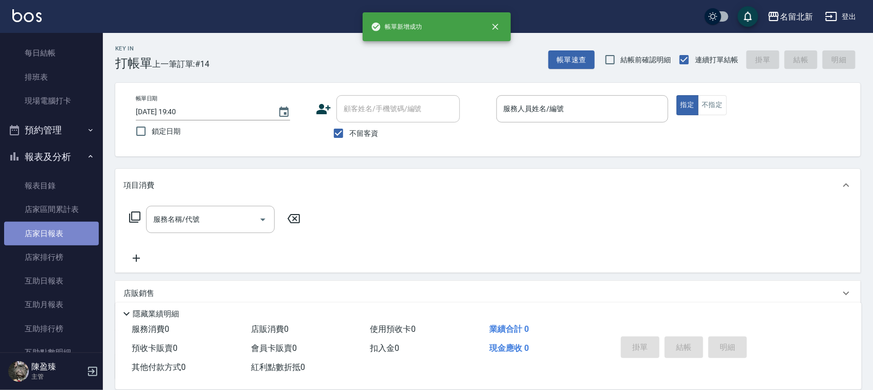
click at [55, 237] on link "店家日報表" at bounding box center [51, 234] width 95 height 24
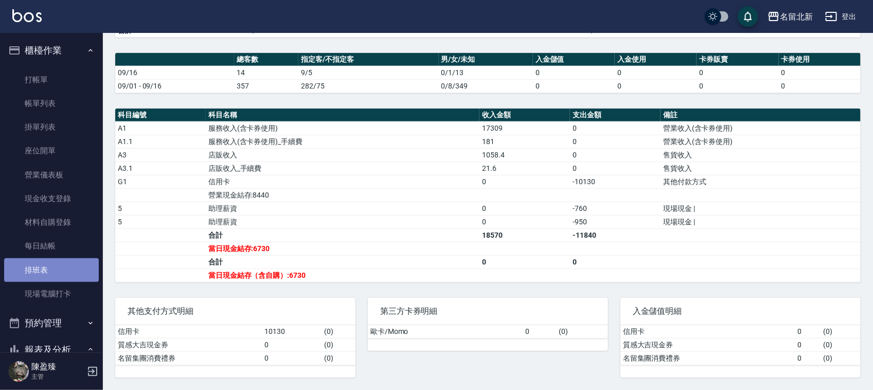
click at [56, 266] on link "排班表" at bounding box center [51, 270] width 95 height 24
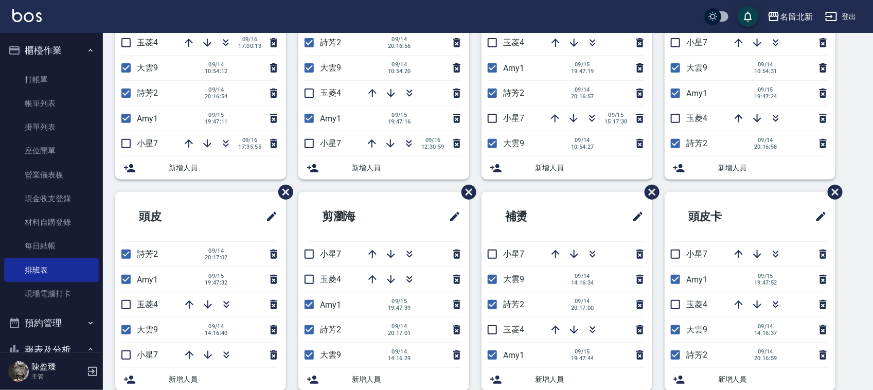
scroll to position [105, 0]
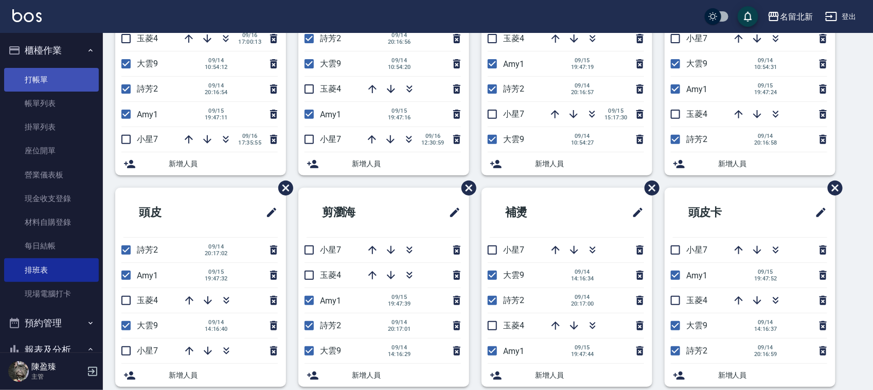
click at [29, 82] on link "打帳單" at bounding box center [51, 80] width 95 height 24
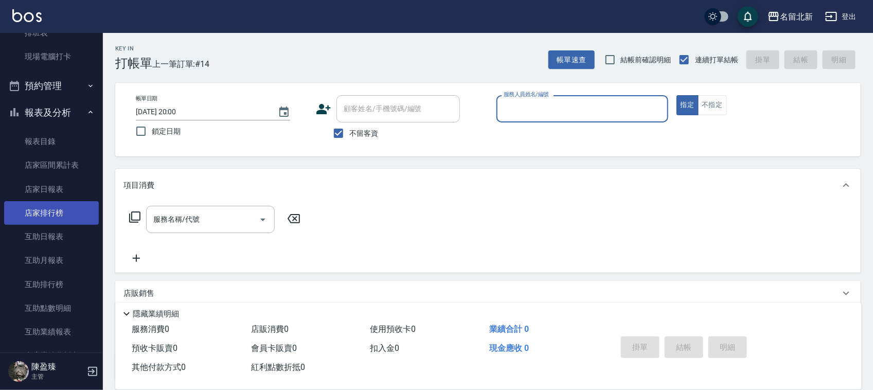
scroll to position [257, 0]
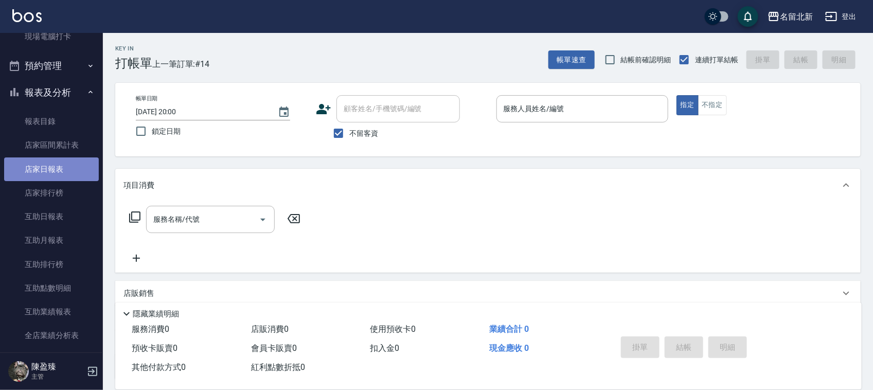
click at [65, 166] on link "店家日報表" at bounding box center [51, 169] width 95 height 24
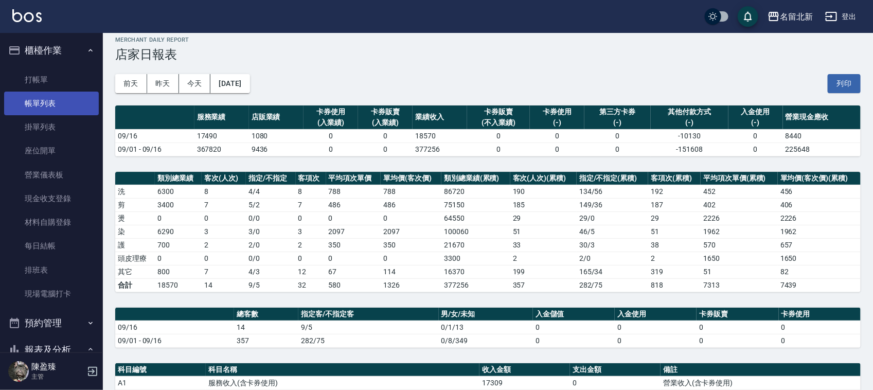
click at [51, 98] on link "帳單列表" at bounding box center [51, 104] width 95 height 24
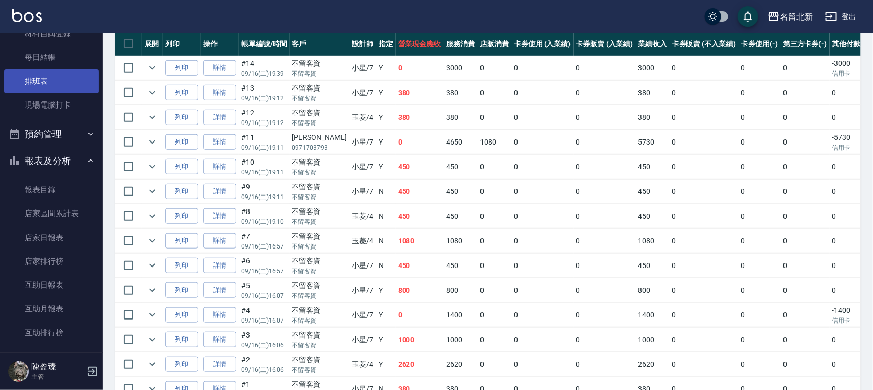
scroll to position [193, 0]
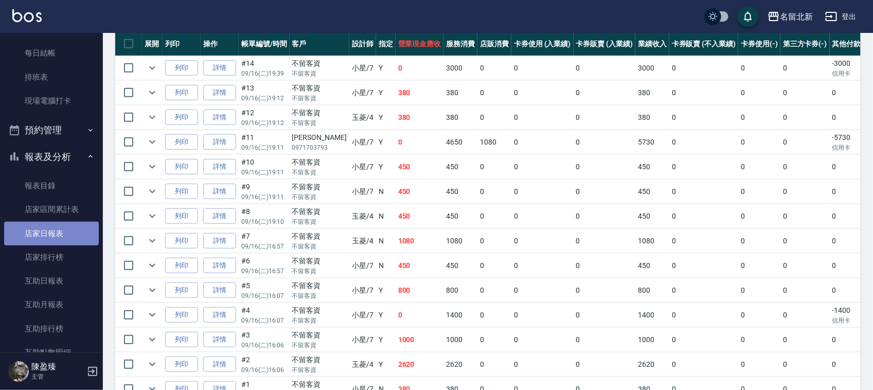
click at [71, 229] on link "店家日報表" at bounding box center [51, 234] width 95 height 24
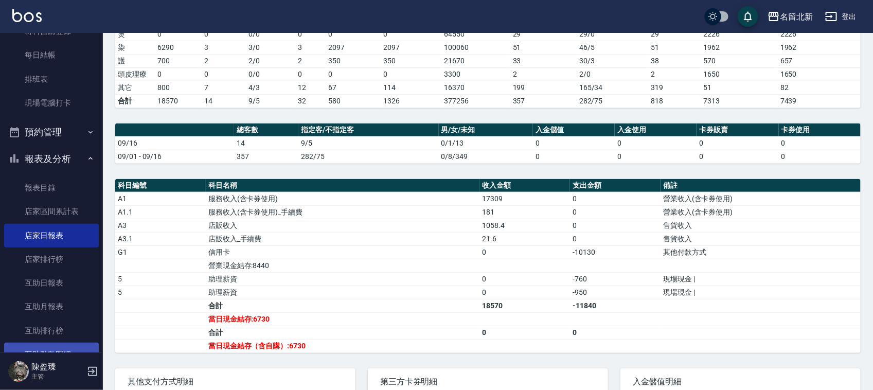
scroll to position [257, 0]
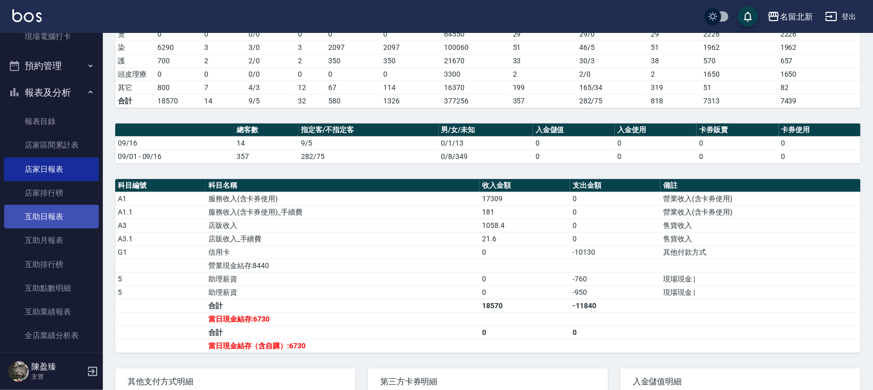
click at [55, 220] on link "互助日報表" at bounding box center [51, 217] width 95 height 24
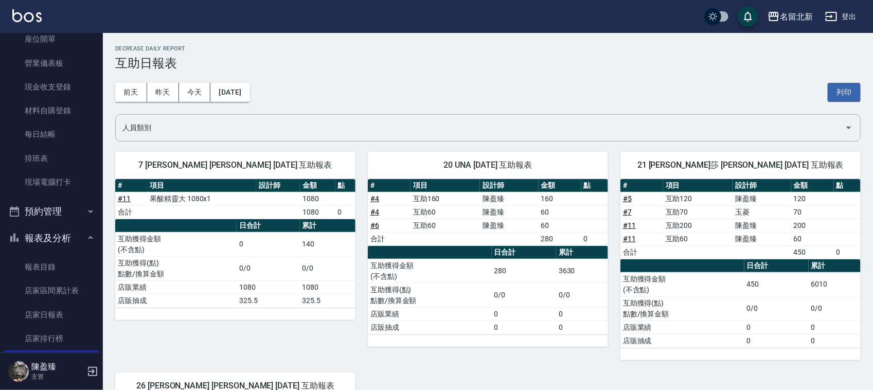
scroll to position [64, 0]
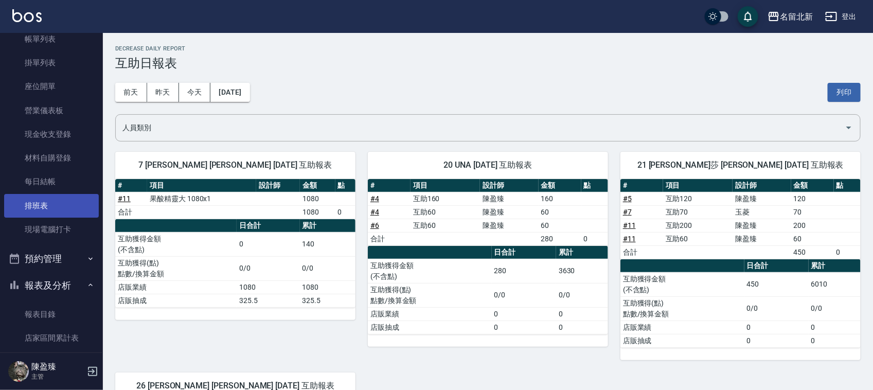
click at [56, 201] on link "排班表" at bounding box center [51, 206] width 95 height 24
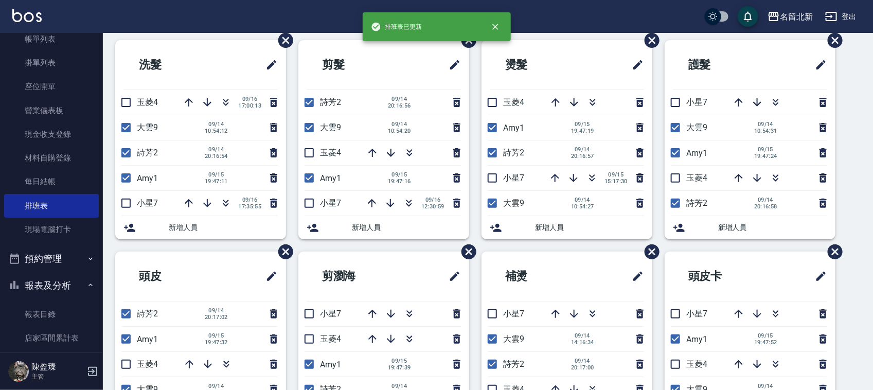
scroll to position [64, 0]
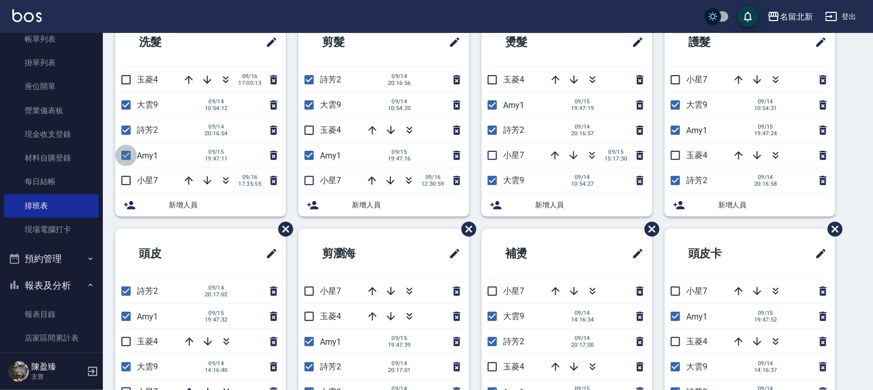
click at [125, 156] on input "checkbox" at bounding box center [126, 156] width 22 height 22
checkbox input "false"
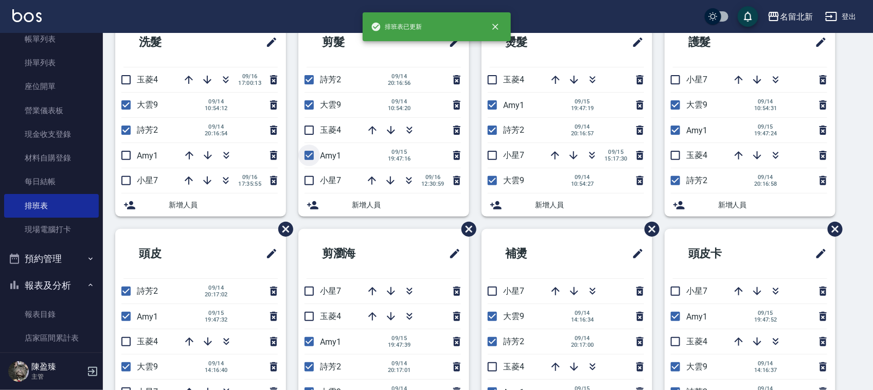
click at [310, 155] on input "checkbox" at bounding box center [309, 156] width 22 height 22
checkbox input "false"
click at [493, 103] on input "checkbox" at bounding box center [492, 105] width 22 height 22
checkbox input "false"
click at [677, 128] on input "checkbox" at bounding box center [676, 130] width 22 height 22
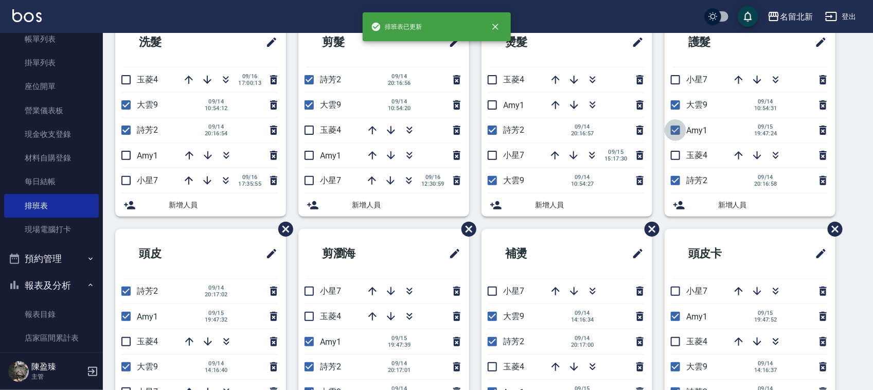
checkbox input "false"
click at [674, 101] on input "checkbox" at bounding box center [676, 105] width 22 height 22
checkbox input "false"
click at [494, 177] on input "checkbox" at bounding box center [492, 181] width 22 height 22
checkbox input "false"
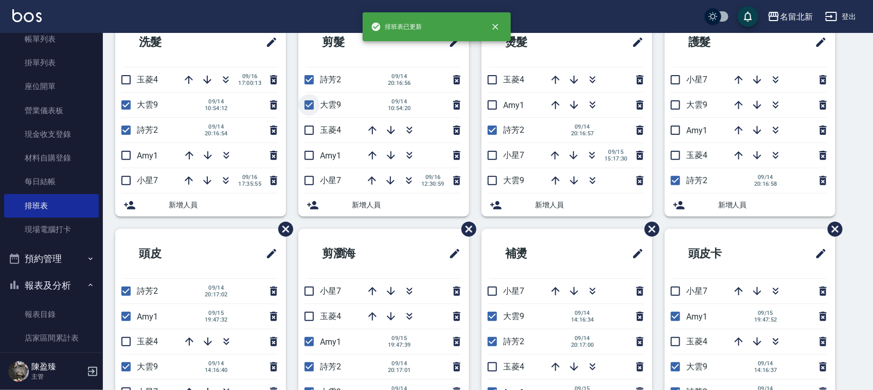
click at [308, 104] on input "checkbox" at bounding box center [309, 105] width 22 height 22
checkbox input "false"
click at [124, 101] on input "checkbox" at bounding box center [126, 105] width 22 height 22
checkbox input "false"
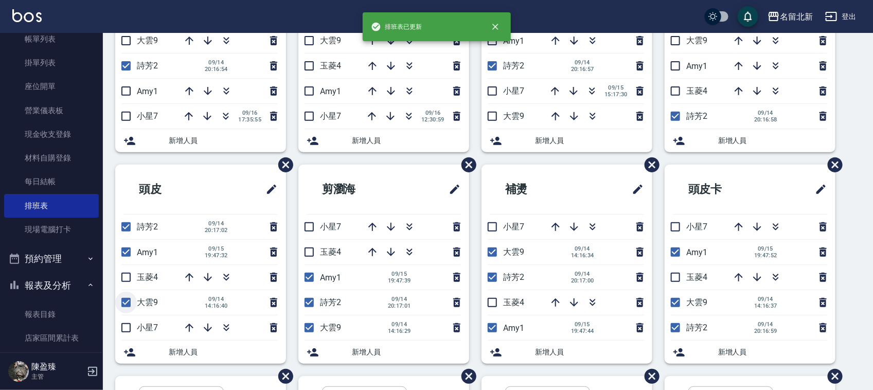
click at [122, 300] on input "checkbox" at bounding box center [126, 303] width 22 height 22
checkbox input "false"
drag, startPoint x: 303, startPoint y: 327, endPoint x: 304, endPoint y: 301, distance: 25.2
click at [303, 325] on input "checkbox" at bounding box center [309, 328] width 22 height 22
checkbox input "false"
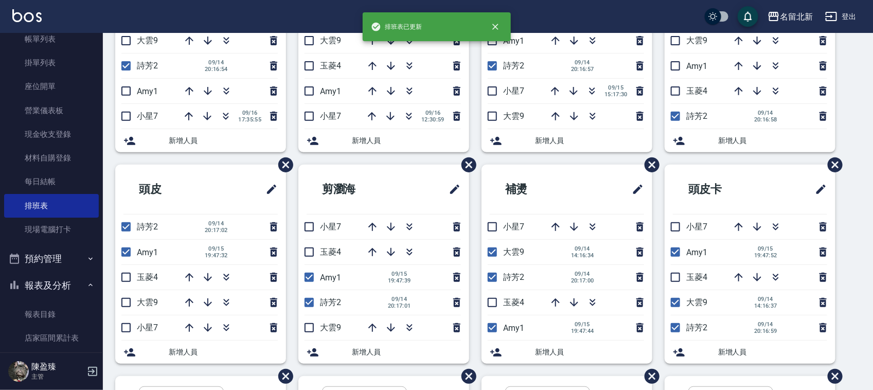
drag, startPoint x: 126, startPoint y: 250, endPoint x: 217, endPoint y: 257, distance: 91.3
click at [126, 248] on input "checkbox" at bounding box center [126, 252] width 22 height 22
checkbox input "false"
drag, startPoint x: 312, startPoint y: 273, endPoint x: 347, endPoint y: 286, distance: 37.7
click at [314, 273] on input "checkbox" at bounding box center [309, 277] width 22 height 22
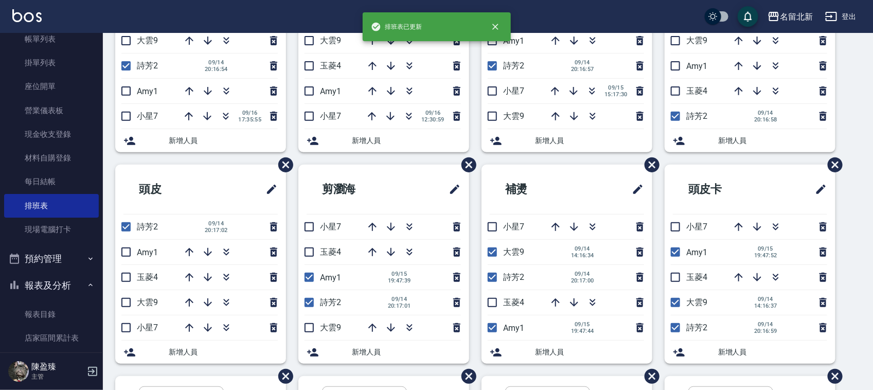
checkbox input "false"
drag, startPoint x: 490, startPoint y: 329, endPoint x: 477, endPoint y: 275, distance: 55.5
click at [490, 327] on input "checkbox" at bounding box center [492, 328] width 22 height 22
checkbox input "false"
click at [488, 255] on input "checkbox" at bounding box center [492, 252] width 22 height 22
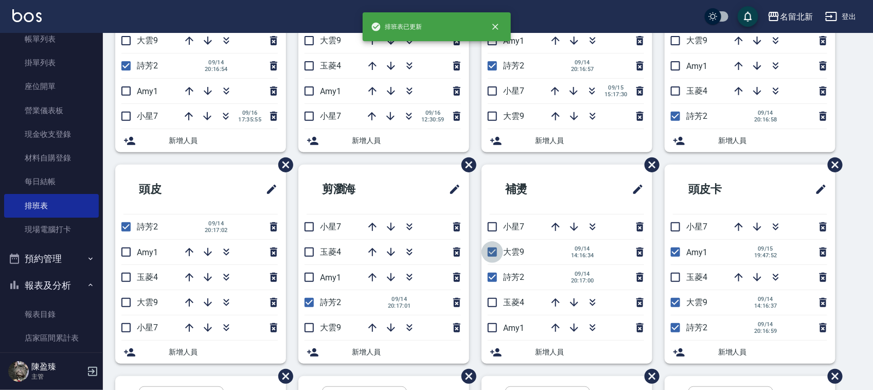
checkbox input "false"
click at [677, 250] on input "checkbox" at bounding box center [676, 252] width 22 height 22
checkbox input "false"
drag, startPoint x: 674, startPoint y: 301, endPoint x: 681, endPoint y: 310, distance: 11.0
click at [675, 303] on input "checkbox" at bounding box center [676, 303] width 22 height 22
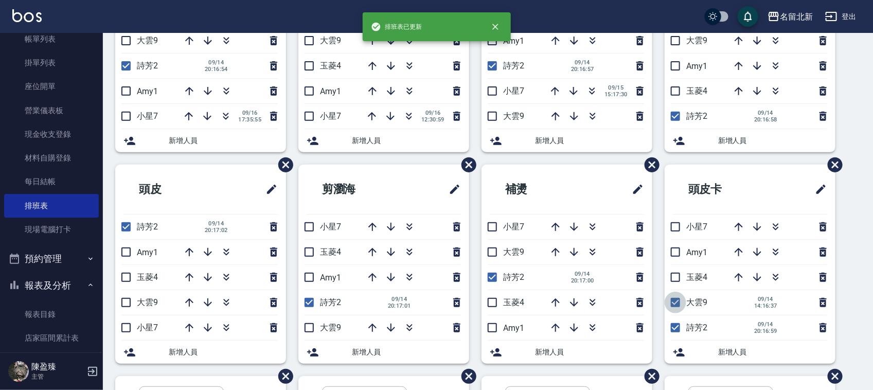
checkbox input "false"
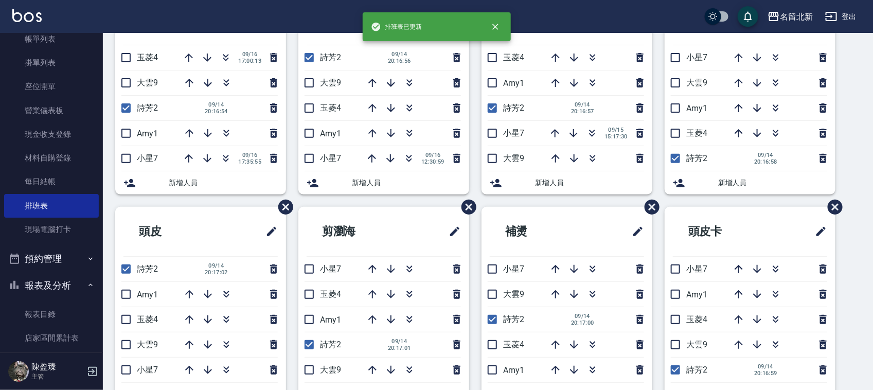
scroll to position [64, 0]
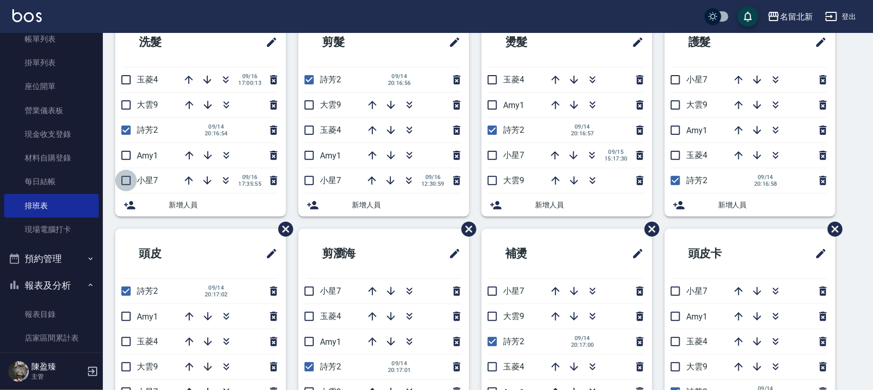
drag, startPoint x: 129, startPoint y: 177, endPoint x: 311, endPoint y: 148, distance: 185.0
click at [129, 178] on input "checkbox" at bounding box center [126, 181] width 22 height 22
checkbox input "true"
